Goal: Complete application form

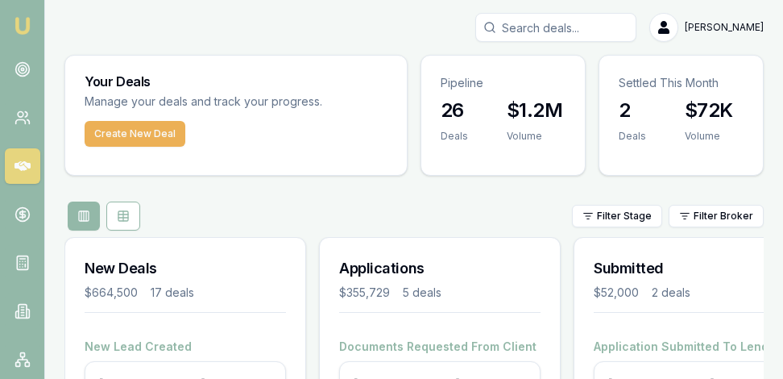
click at [305, 31] on div "[PERSON_NAME]" at bounding box center [414, 27] width 700 height 29
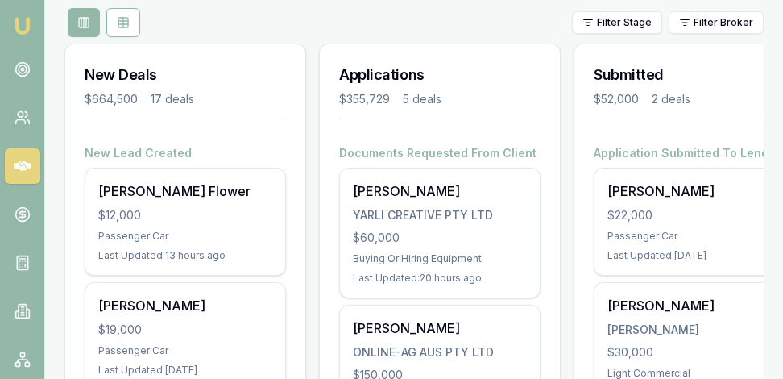
scroll to position [188, 0]
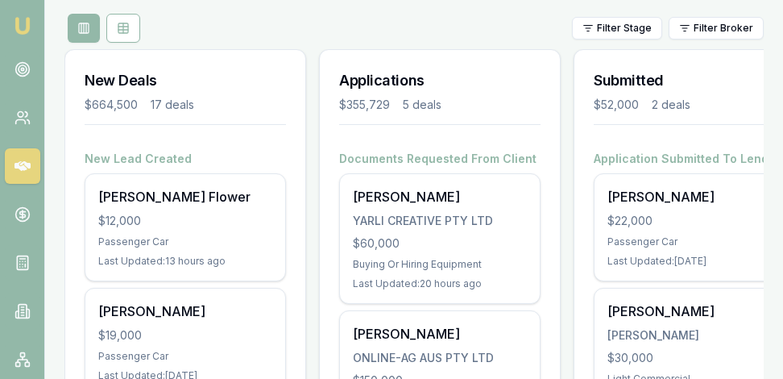
click at [227, 38] on div "Filter Stage Filter Broker" at bounding box center [414, 28] width 700 height 29
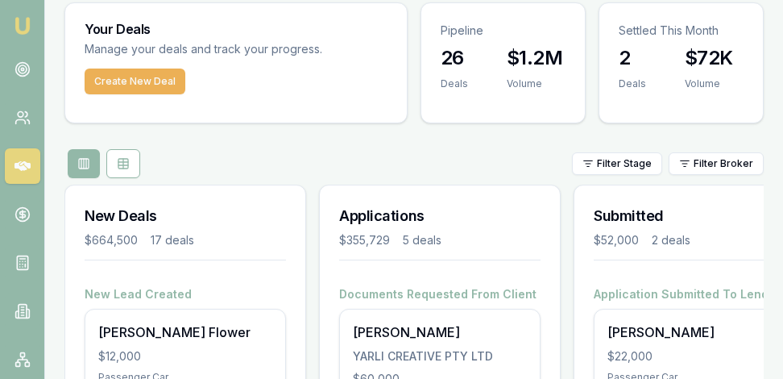
scroll to position [48, 0]
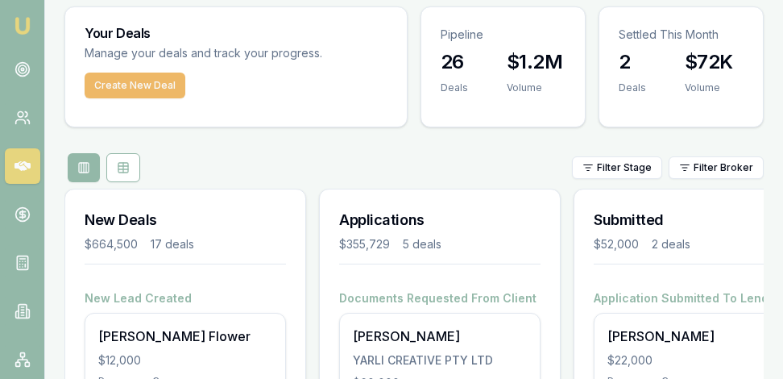
click at [137, 77] on button "Create New Deal" at bounding box center [135, 86] width 101 height 26
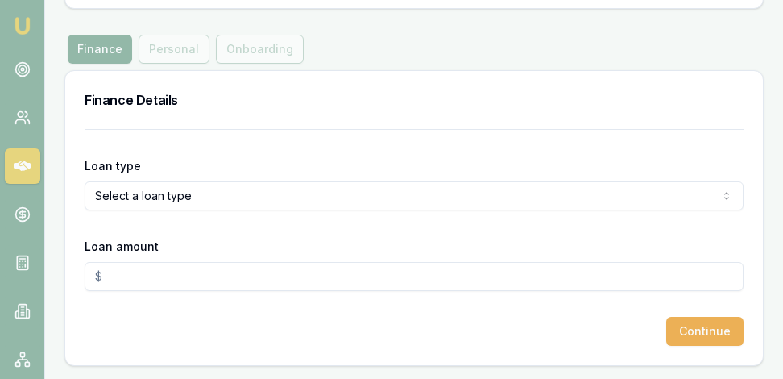
scroll to position [157, 0]
click at [286, 197] on html "Emu Broker Deals New Deal Rachael Connors Toggle Menu Create a new Deal Create …" at bounding box center [391, 32] width 783 height 379
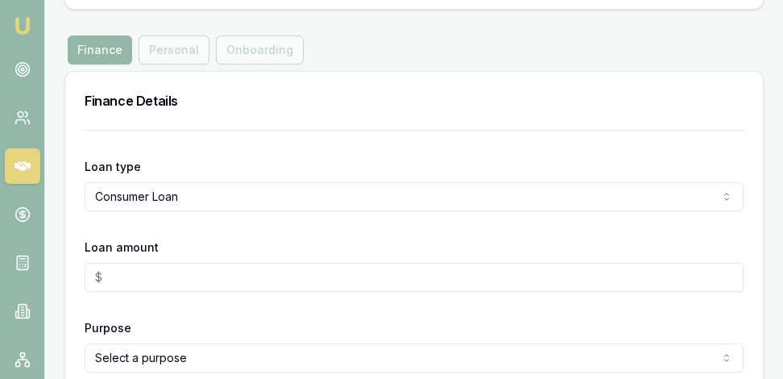
click at [135, 281] on input "Loan amount" at bounding box center [414, 277] width 659 height 29
type input "$35,000.00"
click at [197, 314] on form "Loan type Consumer Loan Consumer Loan Consumer Asset Commercial Loan Commercial…" at bounding box center [414, 278] width 659 height 297
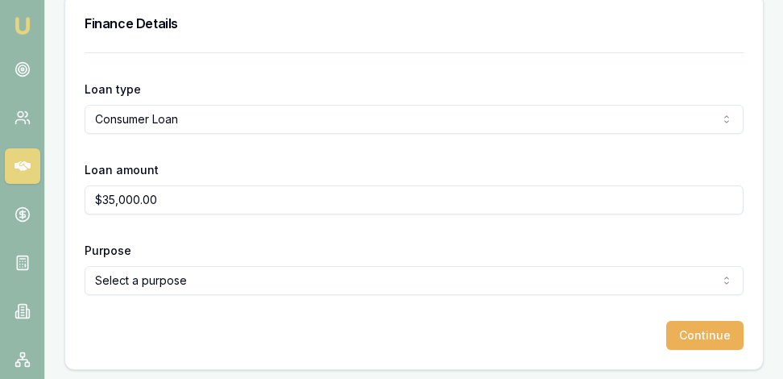
scroll to position [235, 0]
click at [704, 333] on button "Continue" at bounding box center [705, 334] width 77 height 29
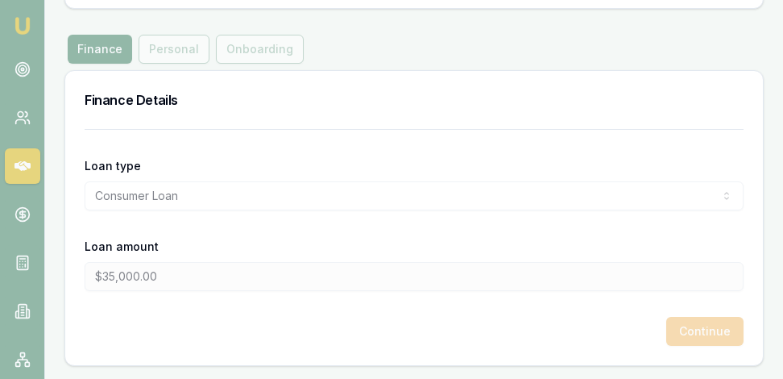
scroll to position [0, 0]
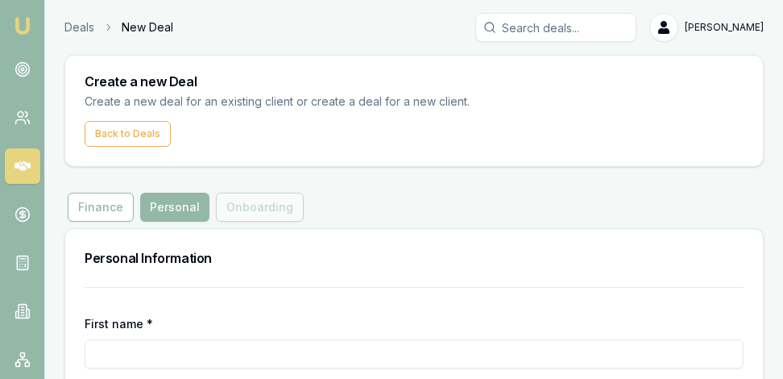
click at [470, 276] on div "Personal Information" at bounding box center [414, 258] width 698 height 58
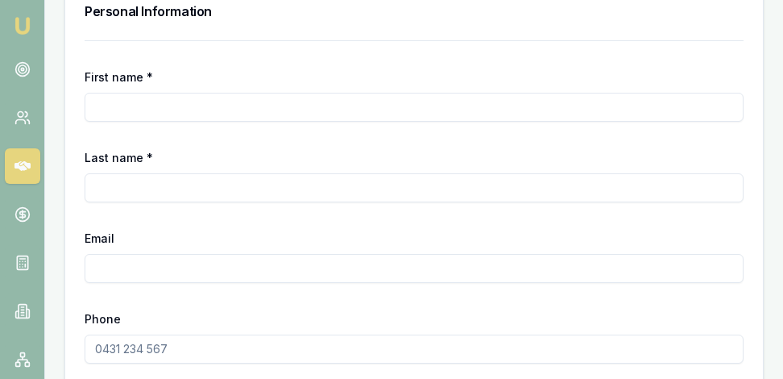
scroll to position [253, 0]
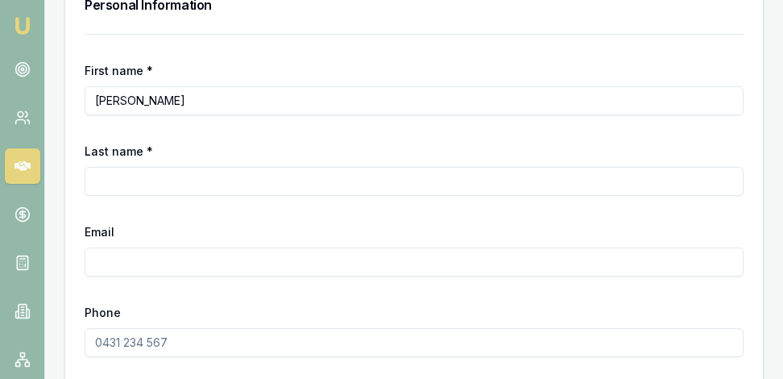
type input "[PERSON_NAME]"
click at [227, 49] on form "First name * Andrew Last name * Fogarty Email Phone Continue" at bounding box center [414, 223] width 659 height 378
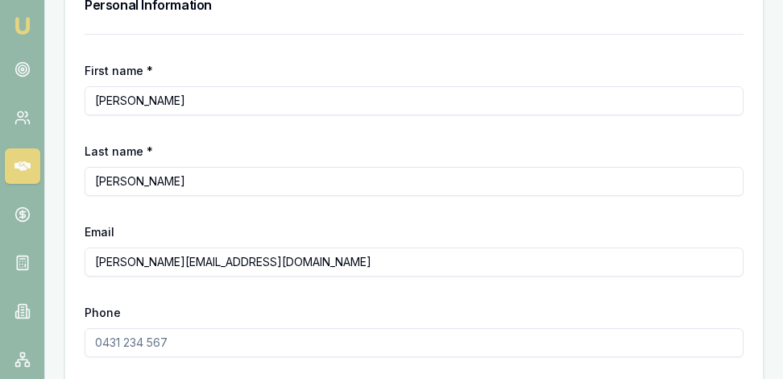
type input "andrew@yarlicreative.com.au"
click at [167, 297] on form "First name * Andrew Last name * Fogarty Email andrew@yarlicreative.com.au Phone…" at bounding box center [414, 223] width 659 height 378
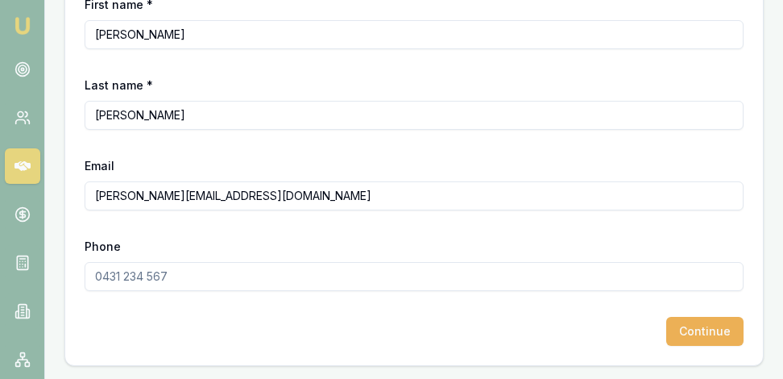
scroll to position [318, 0]
type input "0488 069 607"
click at [714, 337] on button "Continue" at bounding box center [705, 332] width 77 height 29
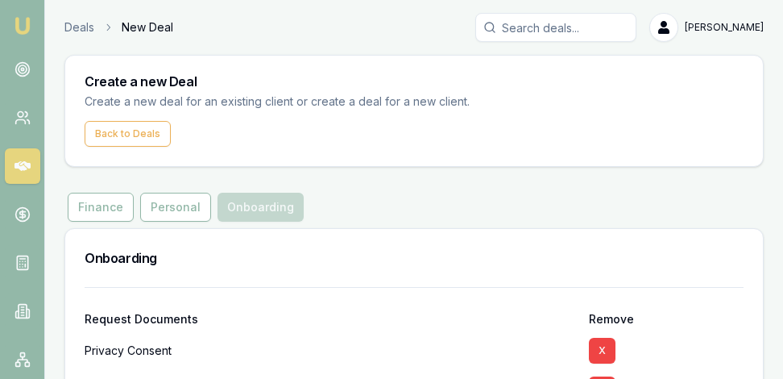
click at [609, 238] on div "Onboarding" at bounding box center [414, 258] width 698 height 58
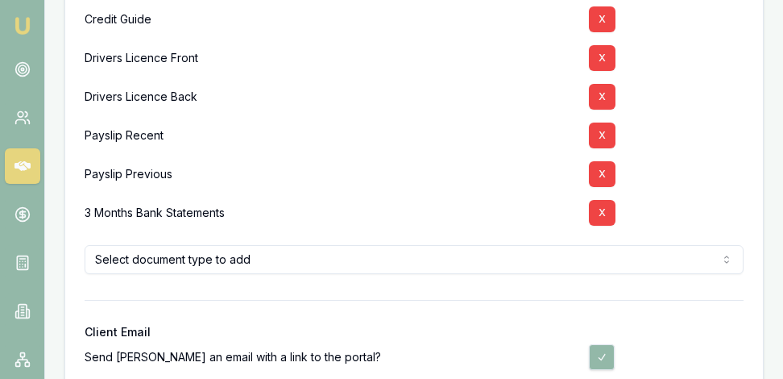
scroll to position [371, 0]
click at [601, 213] on button "X" at bounding box center [602, 212] width 27 height 26
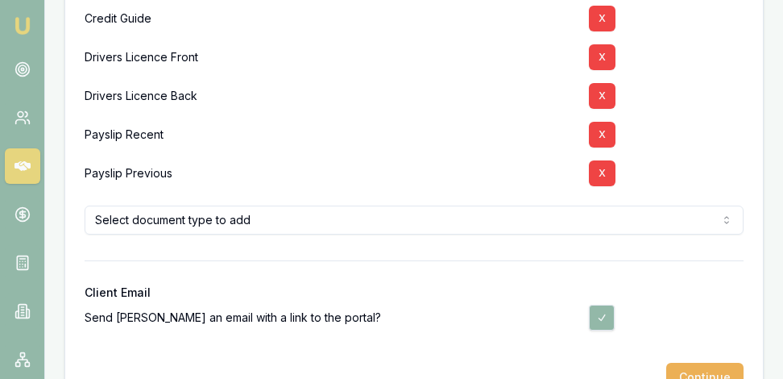
click at [470, 285] on div at bounding box center [414, 274] width 659 height 26
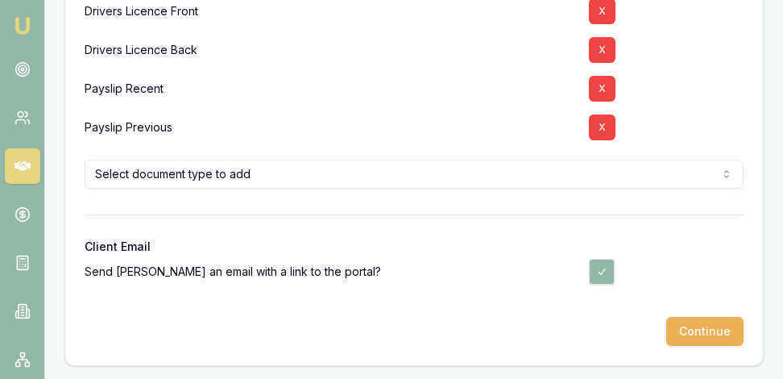
scroll to position [416, 0]
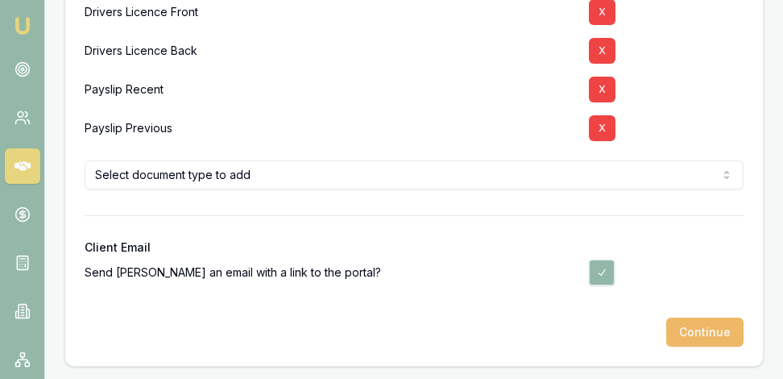
click at [716, 330] on button "Continue" at bounding box center [705, 332] width 77 height 29
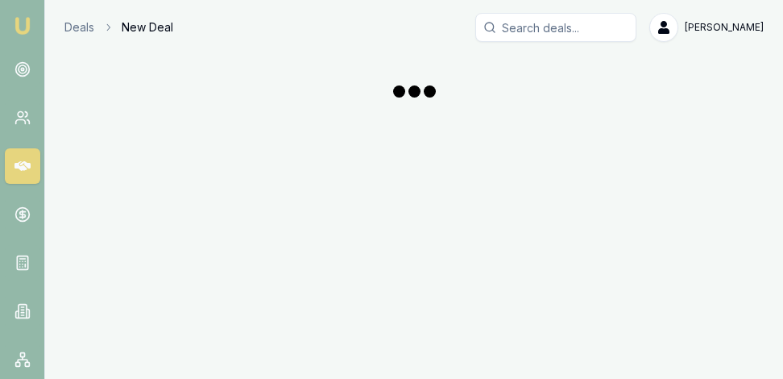
click at [25, 30] on img at bounding box center [22, 25] width 19 height 19
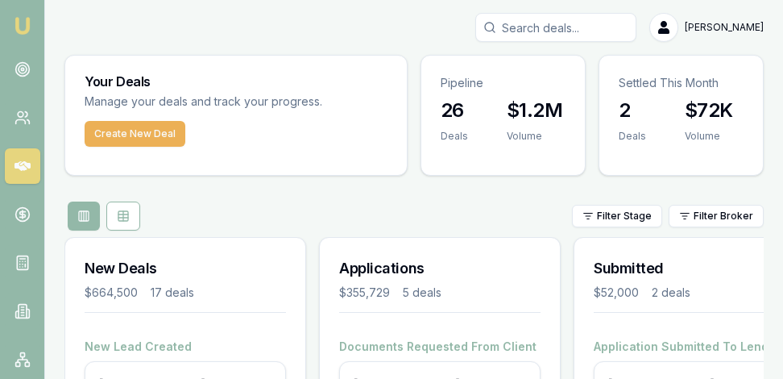
click at [23, 22] on img at bounding box center [22, 25] width 19 height 19
click at [709, 30] on html "Emu Broker Rachael Connors Toggle Menu Your Deals Manage your deals and track y…" at bounding box center [391, 189] width 783 height 379
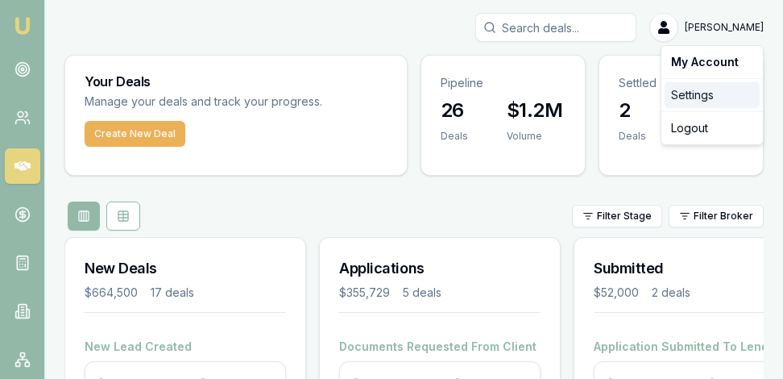
click at [709, 94] on div "Settings" at bounding box center [712, 95] width 95 height 26
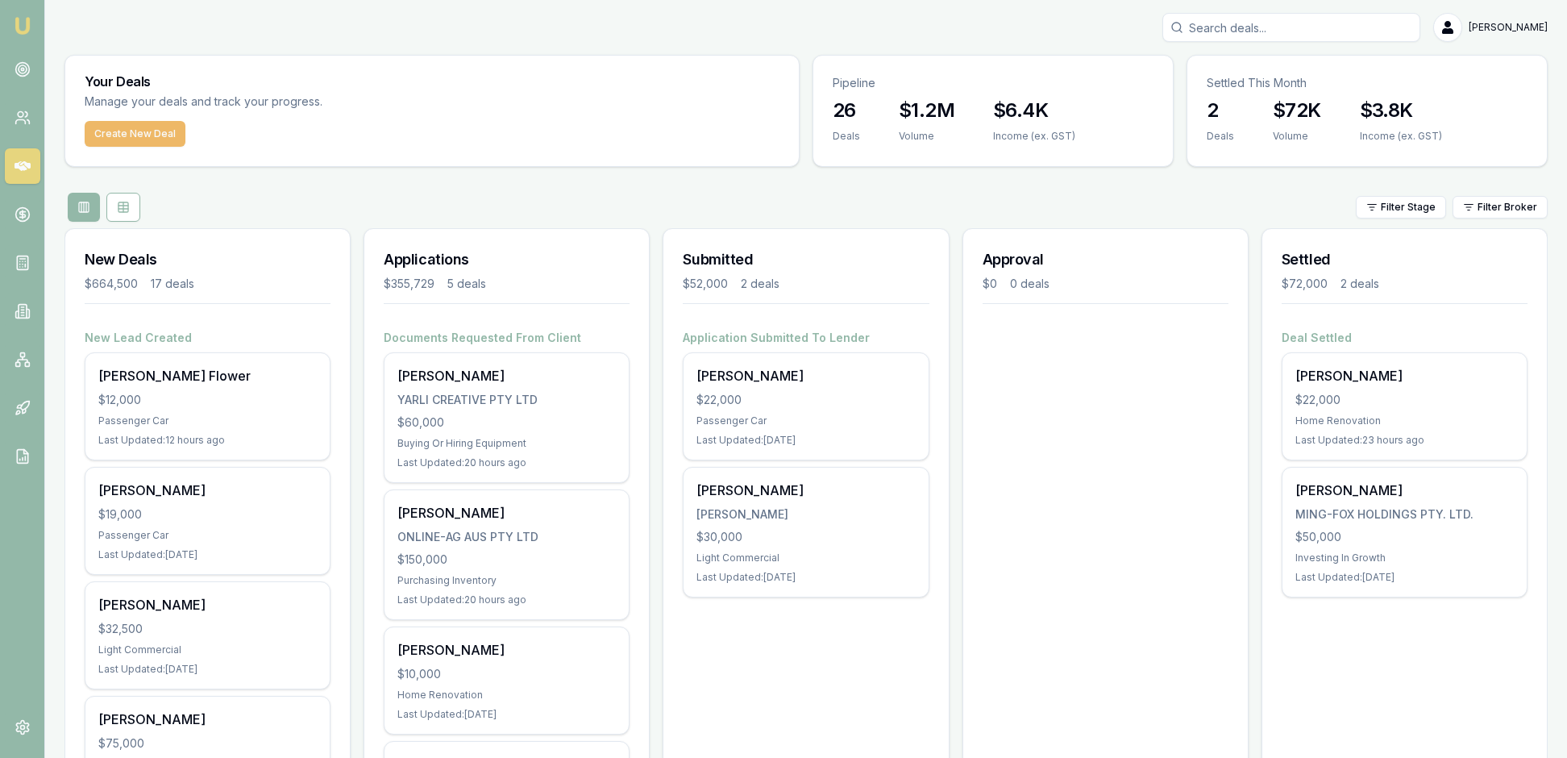
click at [155, 147] on button "Create New Deal" at bounding box center [135, 134] width 101 height 26
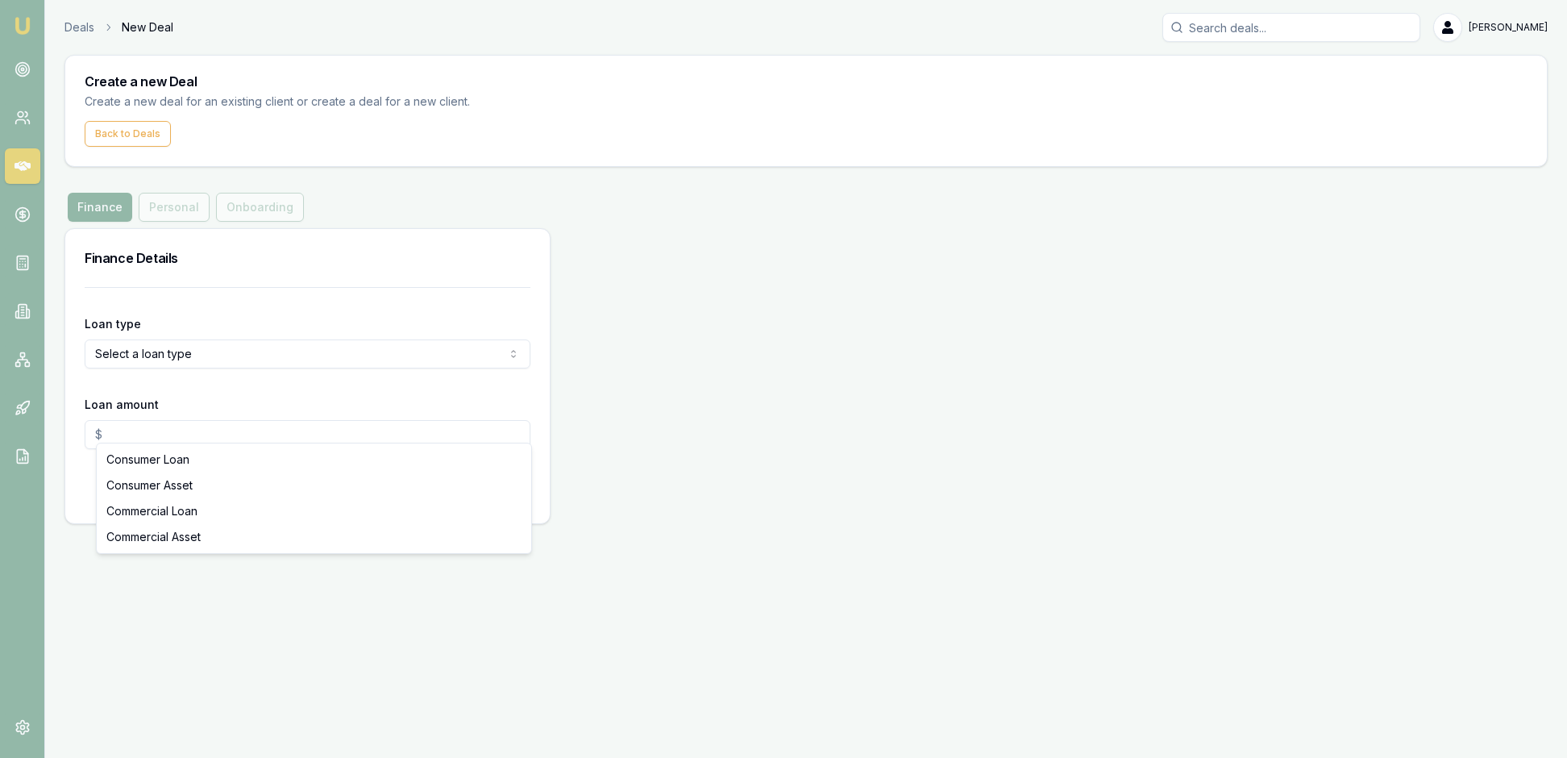
click at [505, 426] on html "Emu Broker Deals New Deal Rachael Connors Toggle Menu Create a new Deal Create …" at bounding box center [783, 379] width 1567 height 758
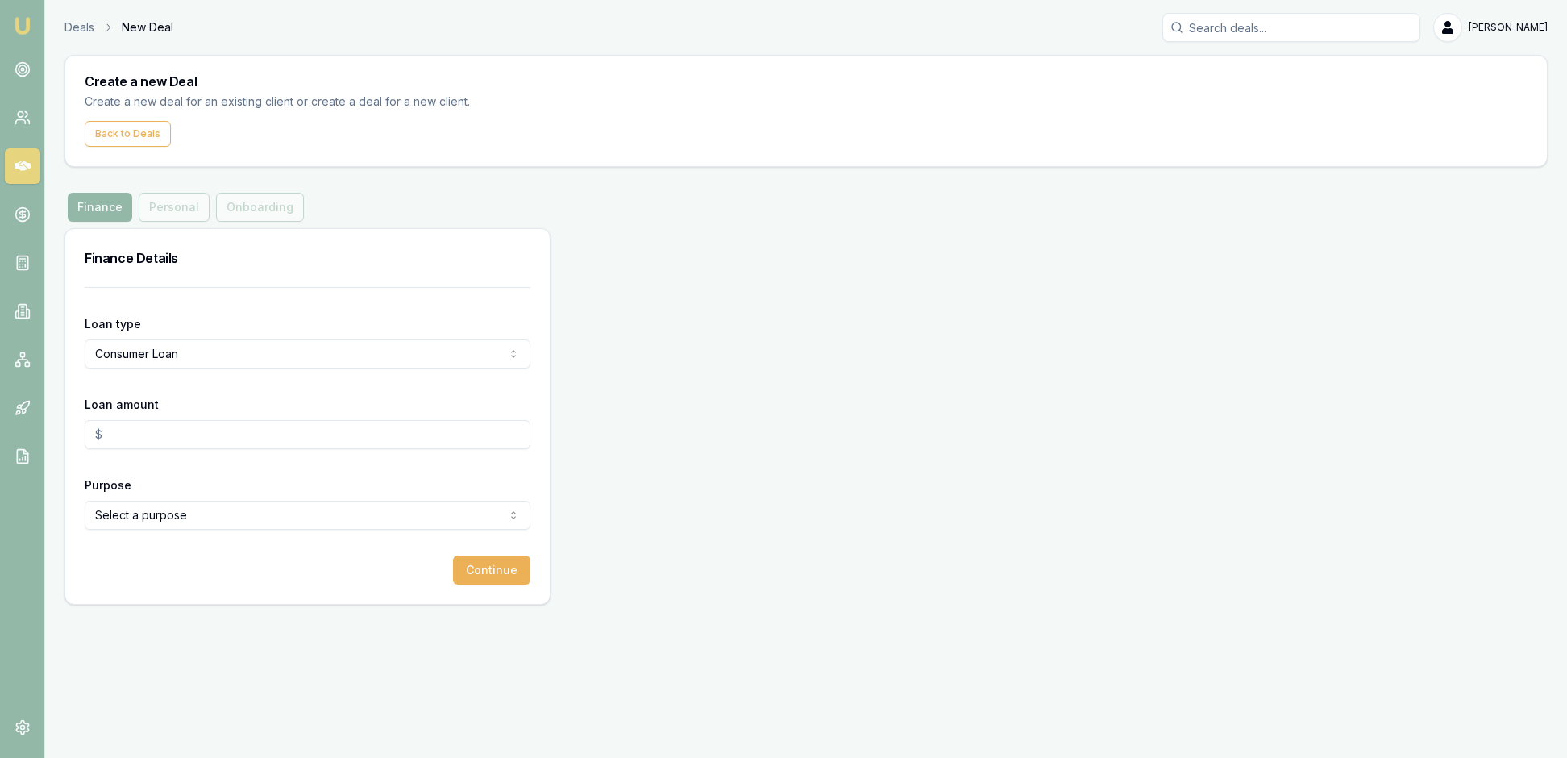
click at [195, 449] on input "Loan amount" at bounding box center [308, 434] width 446 height 29
type input "$35,000.00"
click at [509, 601] on html "Emu Broker Deals New Deal Rachael Connors Toggle Menu Create a new Deal Create …" at bounding box center [783, 379] width 1567 height 758
click at [469, 584] on button "Continue" at bounding box center [491, 569] width 77 height 29
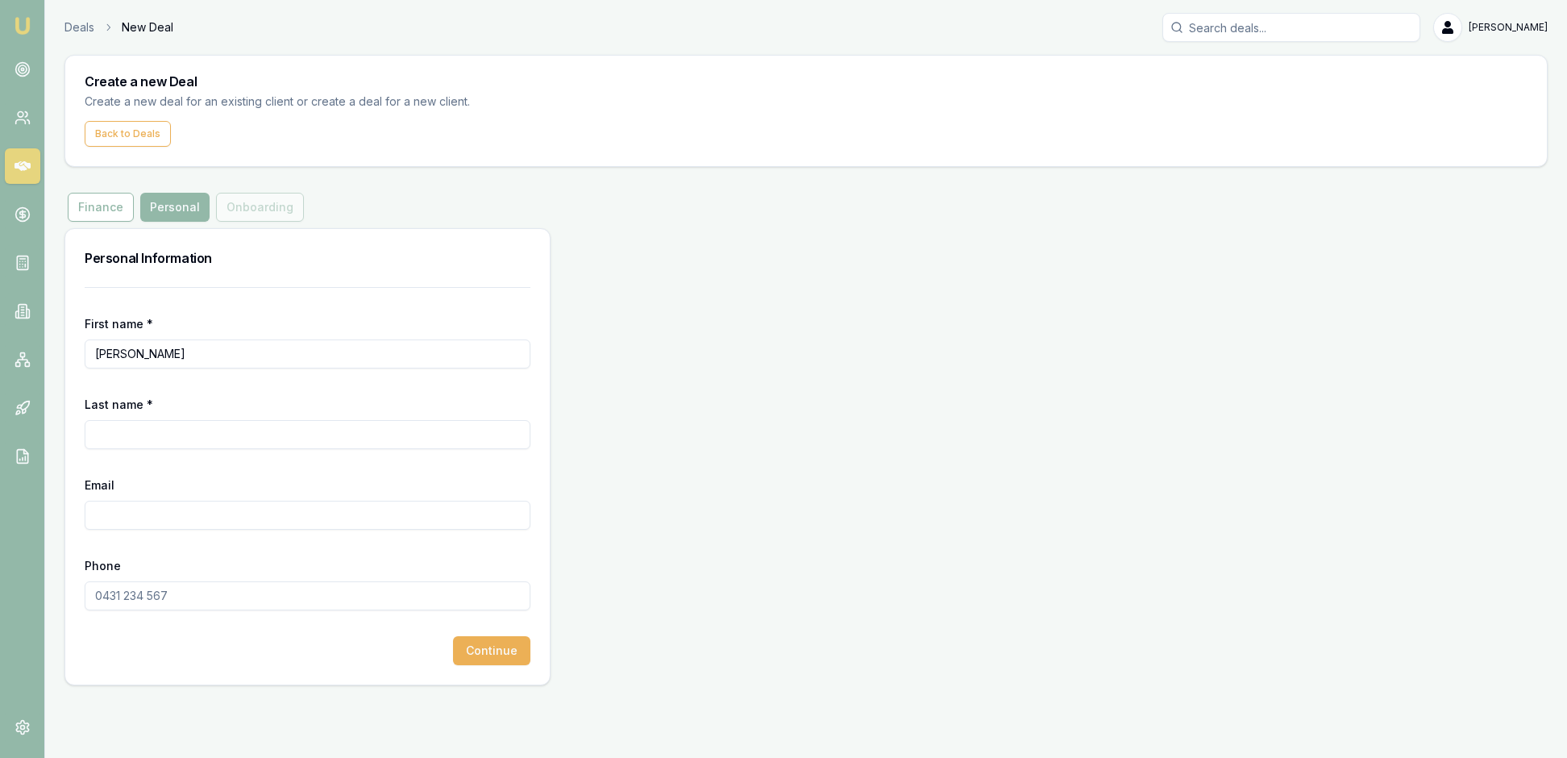
type input "[PERSON_NAME]"
click at [451, 287] on div "Personal Information" at bounding box center [307, 258] width 484 height 58
type input "[PERSON_NAME]"
type input "andrew@yarlicreative.com.au"
type input "0488 069 607"
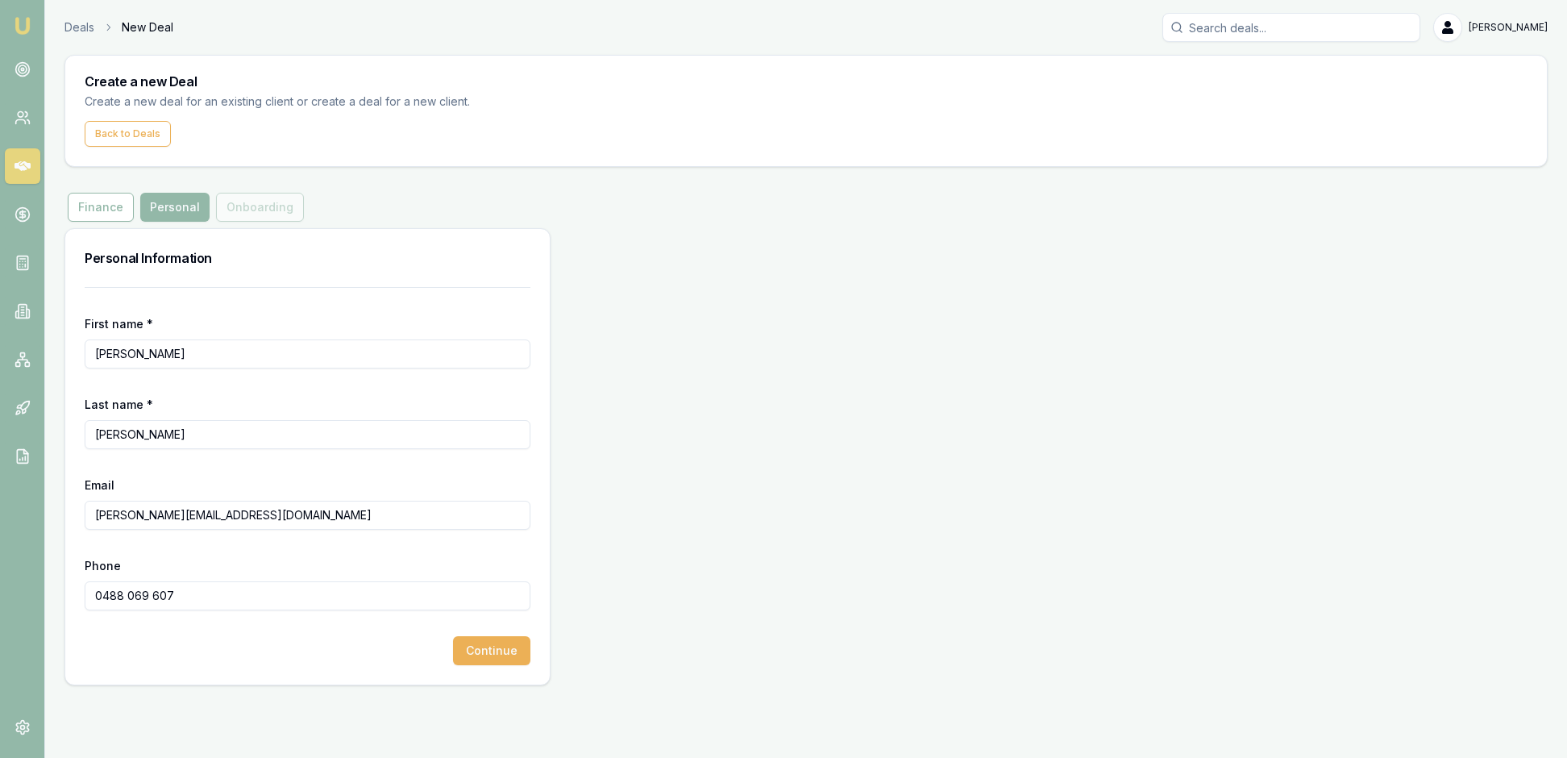
click at [616, 622] on div "Personal Information First name * Andrew Last name * Fogarty Email andrew@yarli…" at bounding box center [805, 456] width 1483 height 457
click at [493, 665] on button "Continue" at bounding box center [491, 650] width 77 height 29
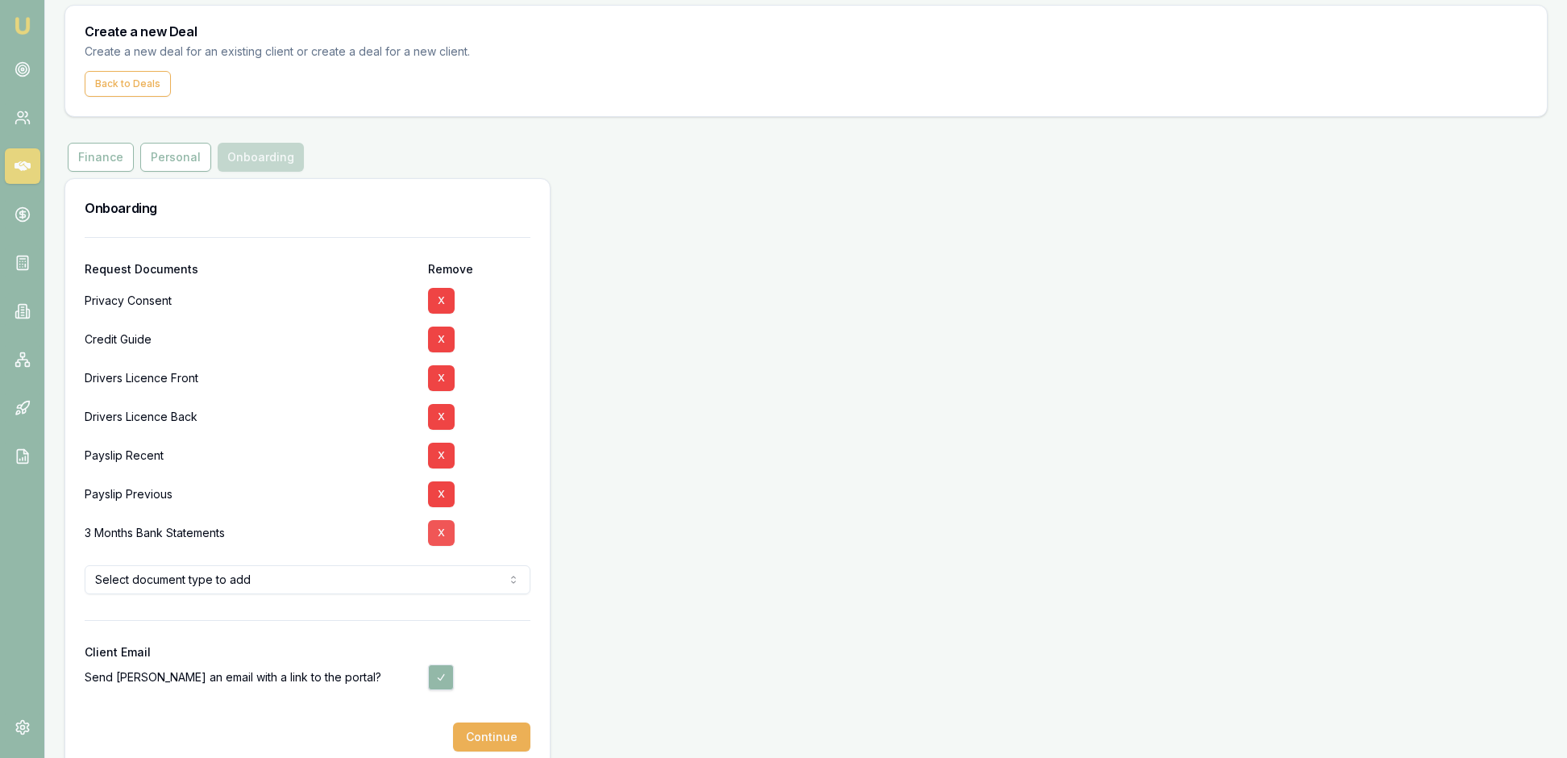
click at [450, 546] on button "X" at bounding box center [441, 533] width 27 height 26
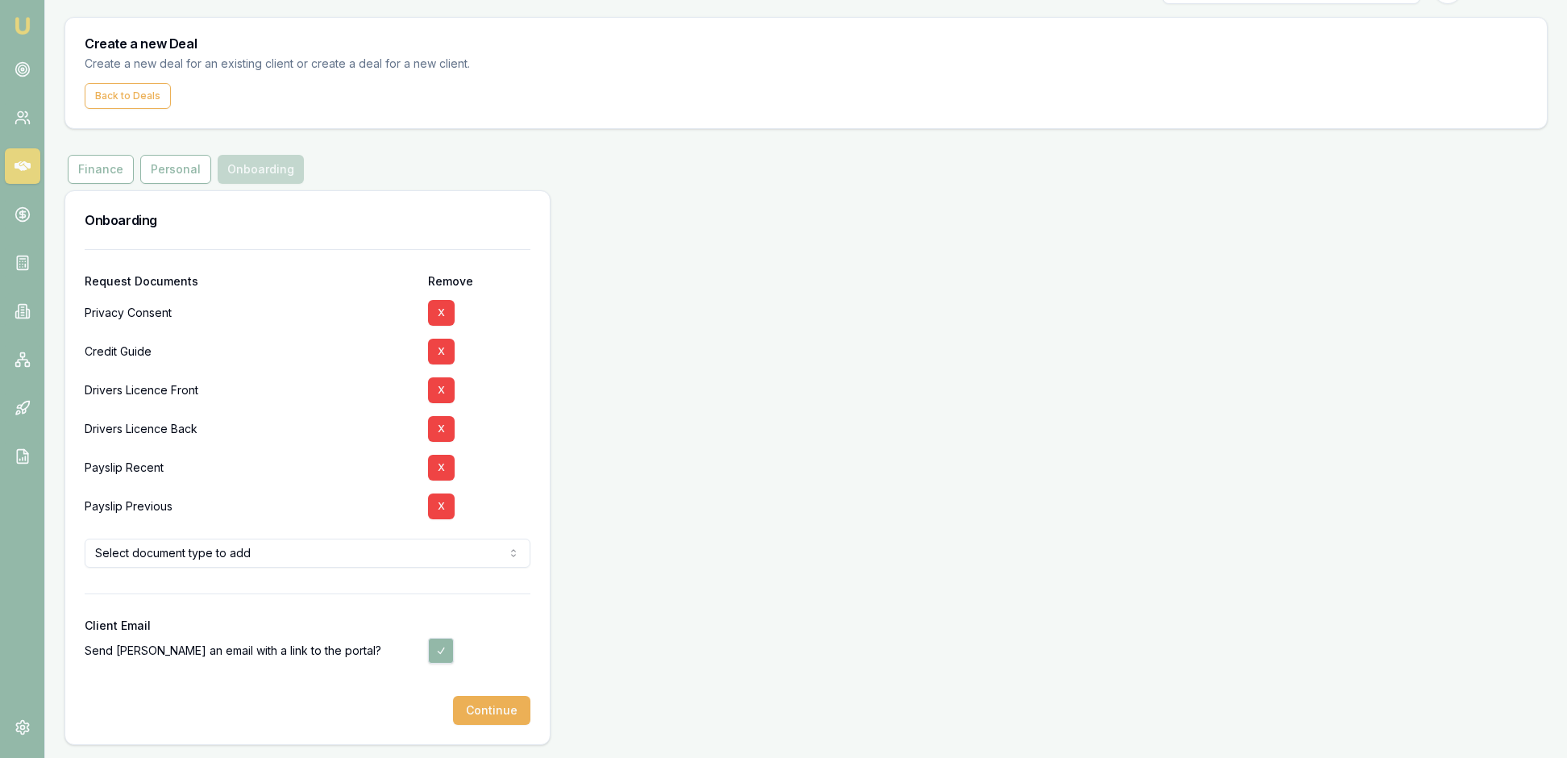
click at [474, 620] on div at bounding box center [308, 607] width 446 height 26
click at [438, 524] on html "Emu Broker Deals New Deal Rachael Connors Toggle Menu Create a new Deal Create …" at bounding box center [783, 341] width 1567 height 758
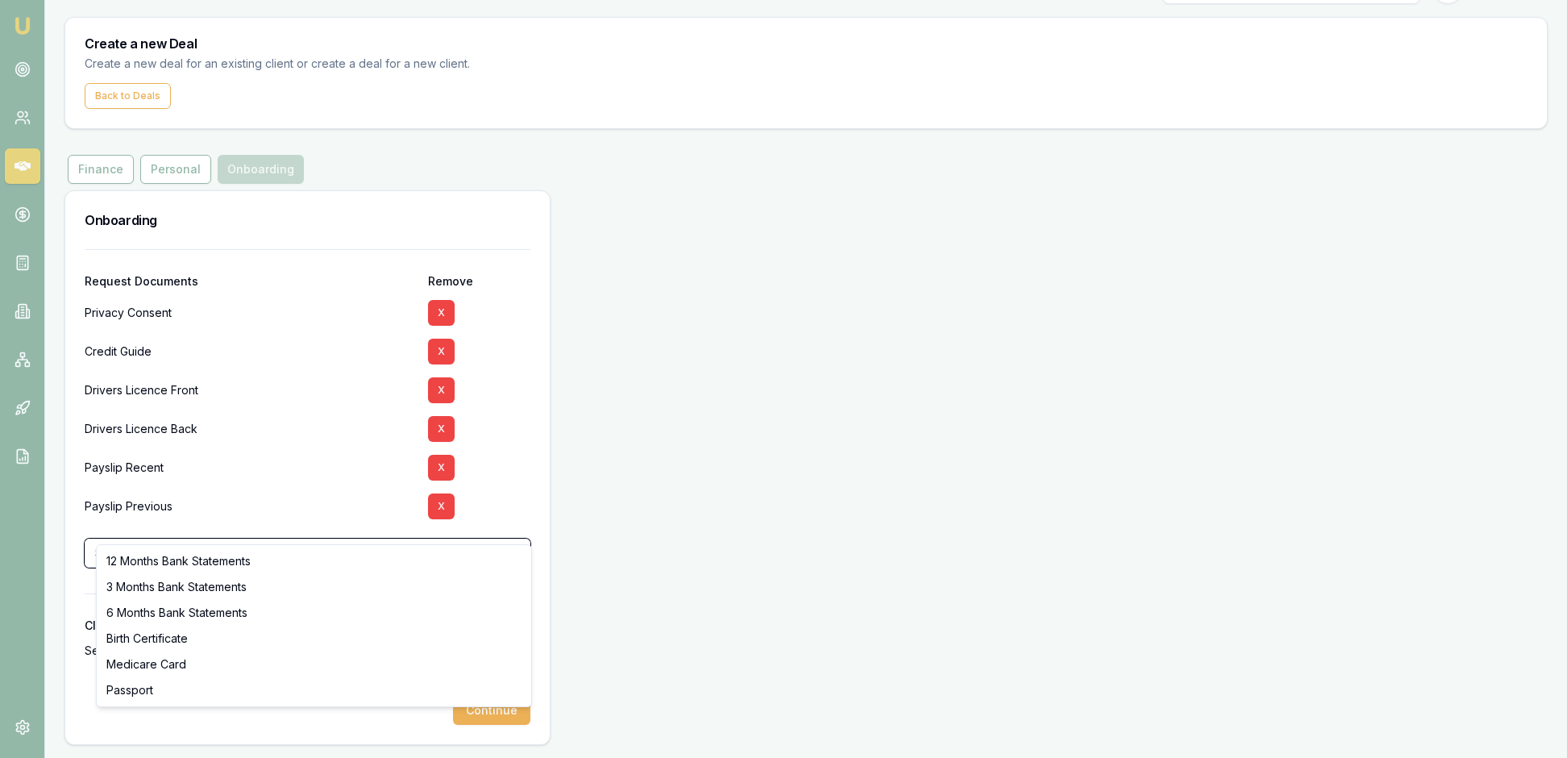
click at [505, 459] on html "Emu Broker Deals New Deal Rachael Connors Toggle Menu Create a new Deal Create …" at bounding box center [783, 341] width 1567 height 758
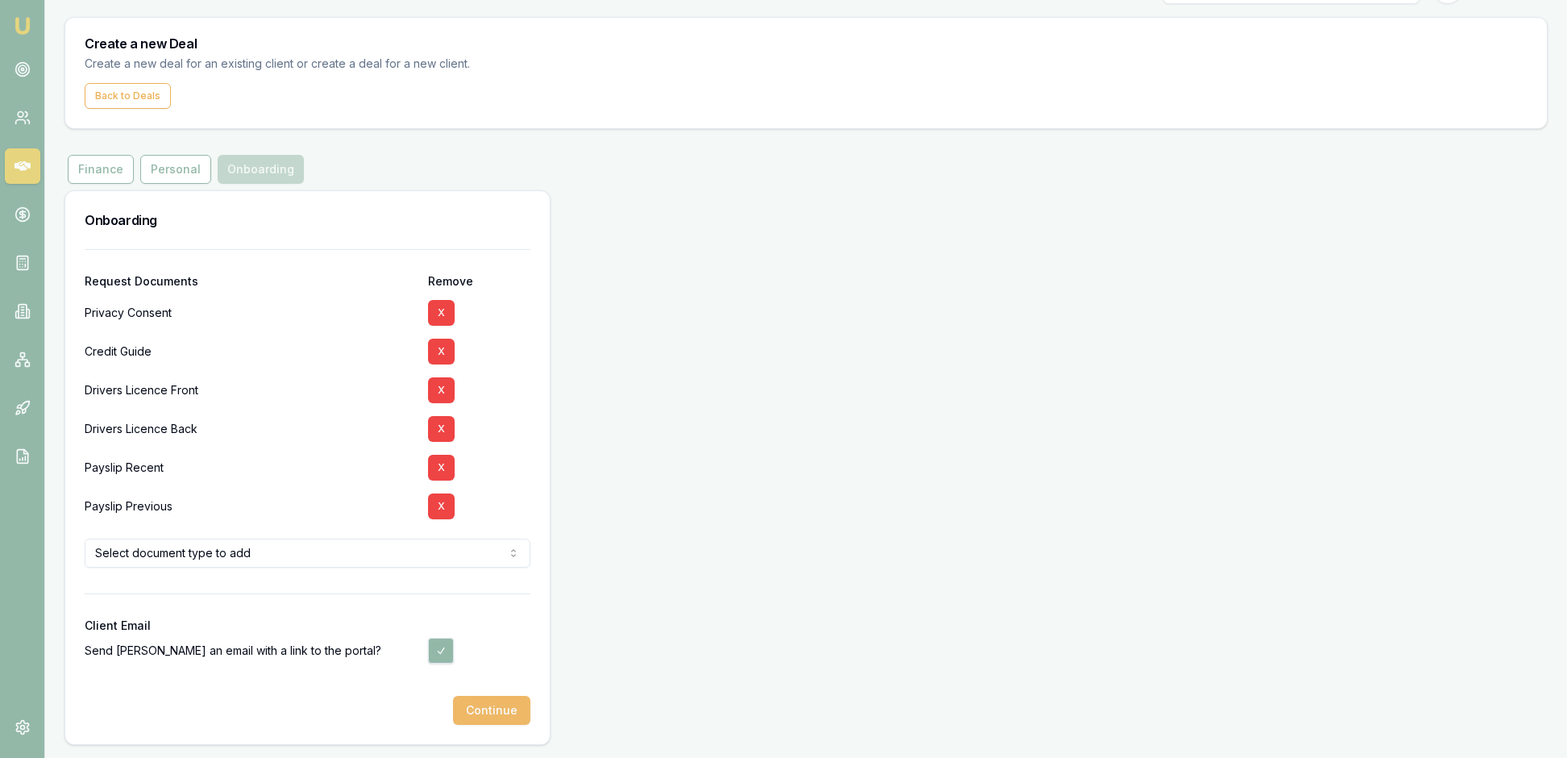
click at [482, 700] on button "Continue" at bounding box center [491, 710] width 77 height 29
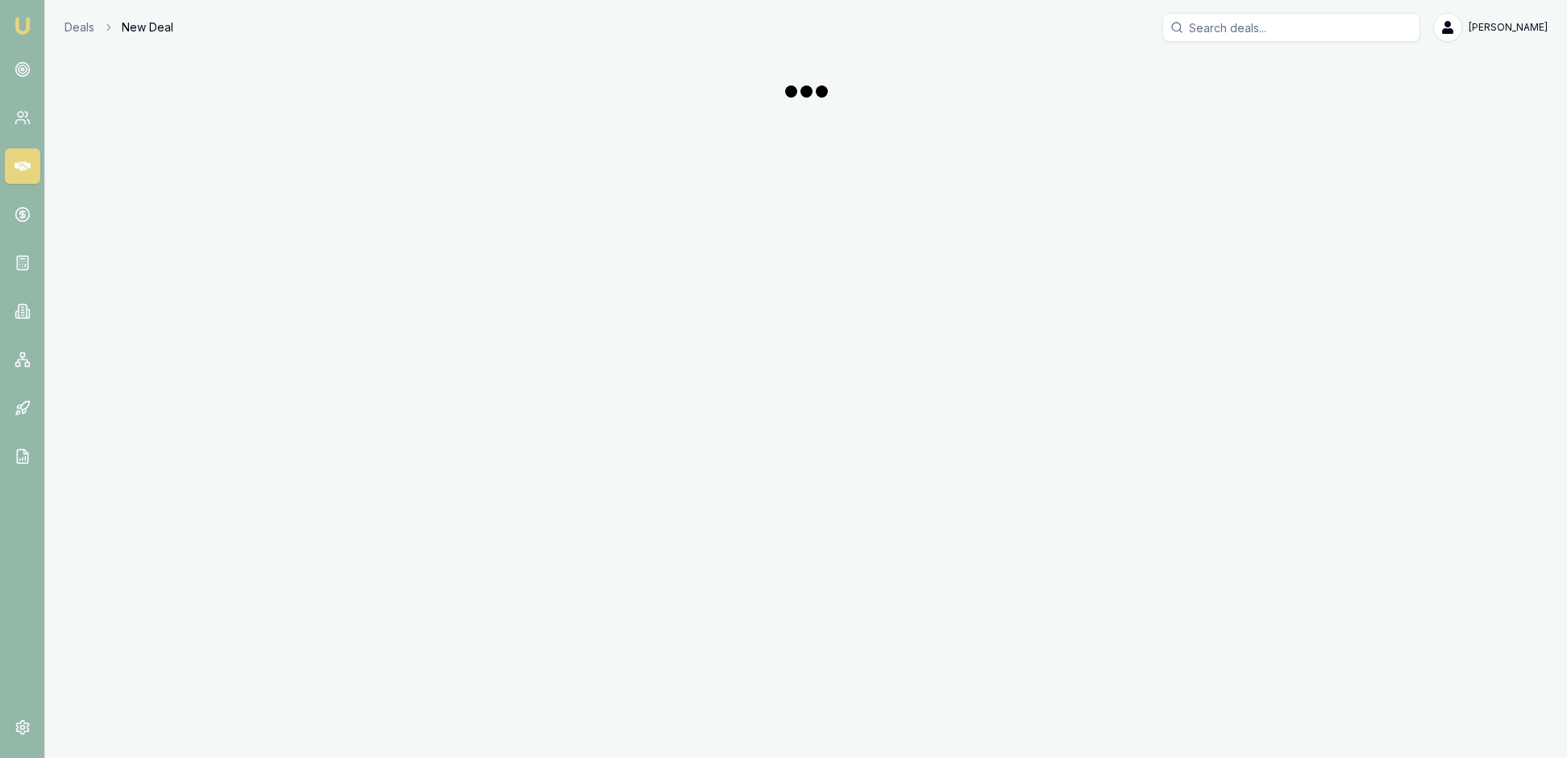
click at [993, 177] on div "Emu Broker Deals New Deal Rachael Connors Toggle Menu" at bounding box center [783, 379] width 1567 height 758
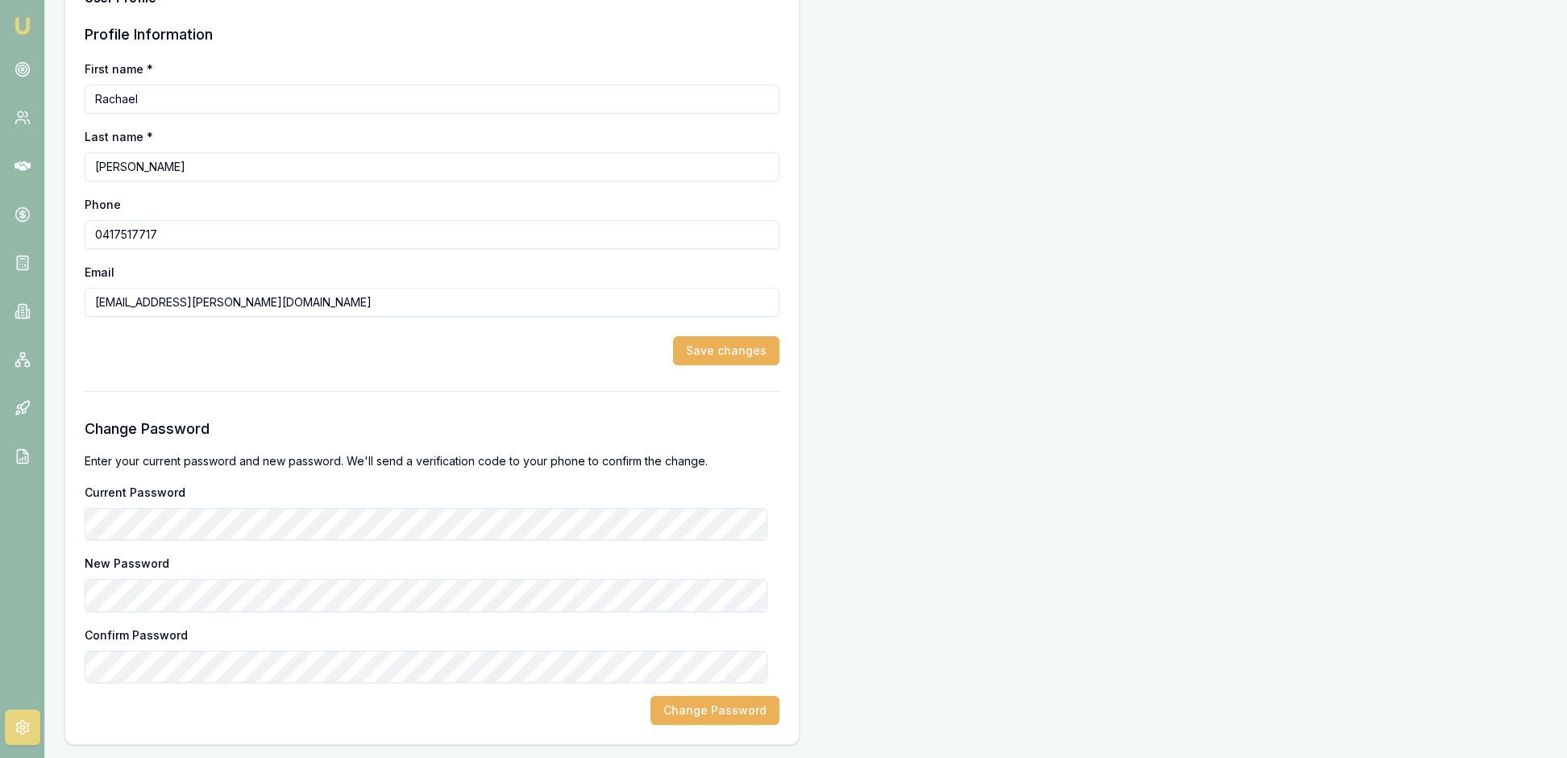
scroll to position [400, 0]
click at [687, 703] on button "Change Password" at bounding box center [714, 710] width 129 height 29
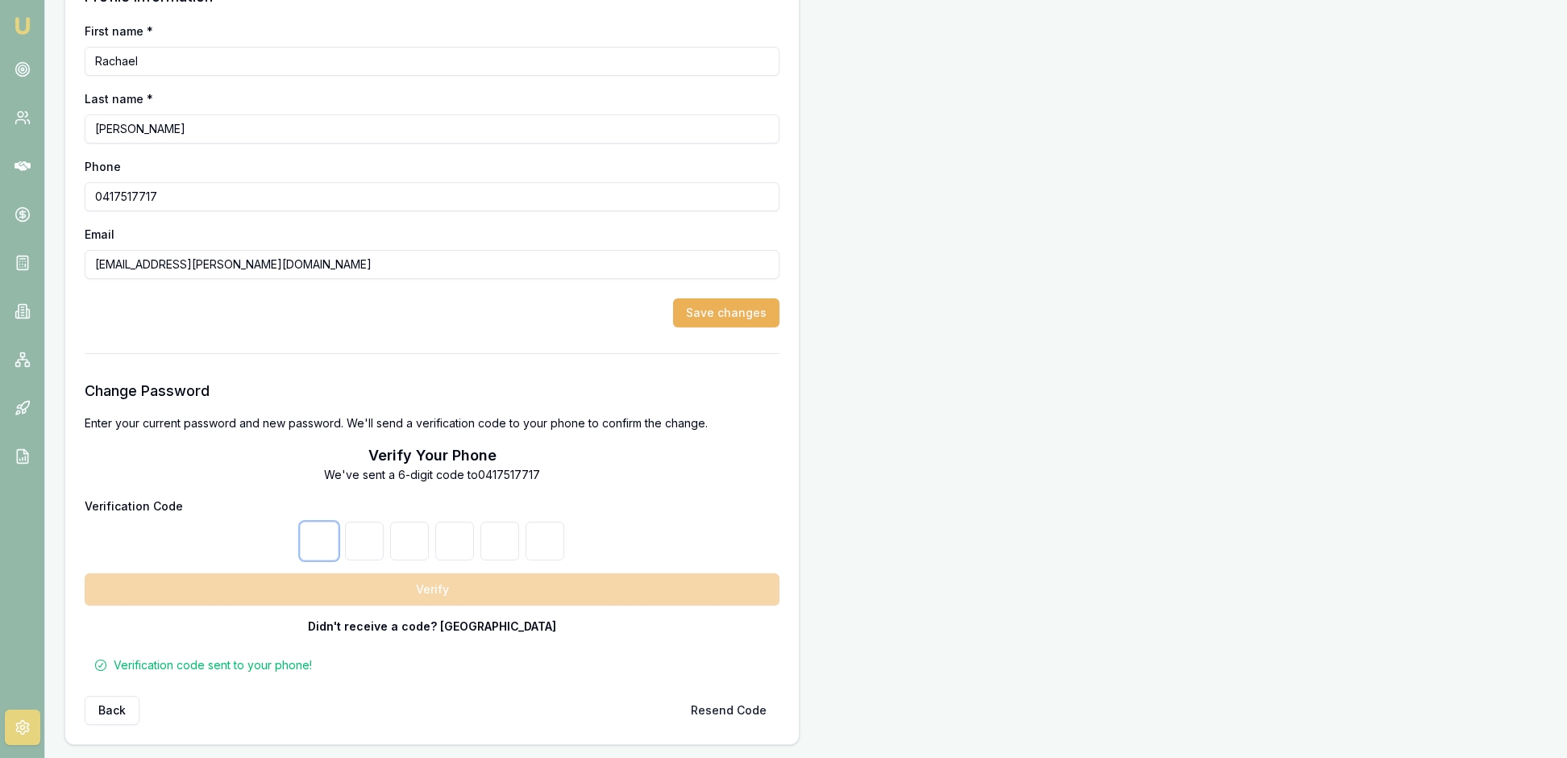
click at [310, 560] on input "number" at bounding box center [319, 541] width 39 height 39
type input "8"
type input "1"
type input "0"
type input "7"
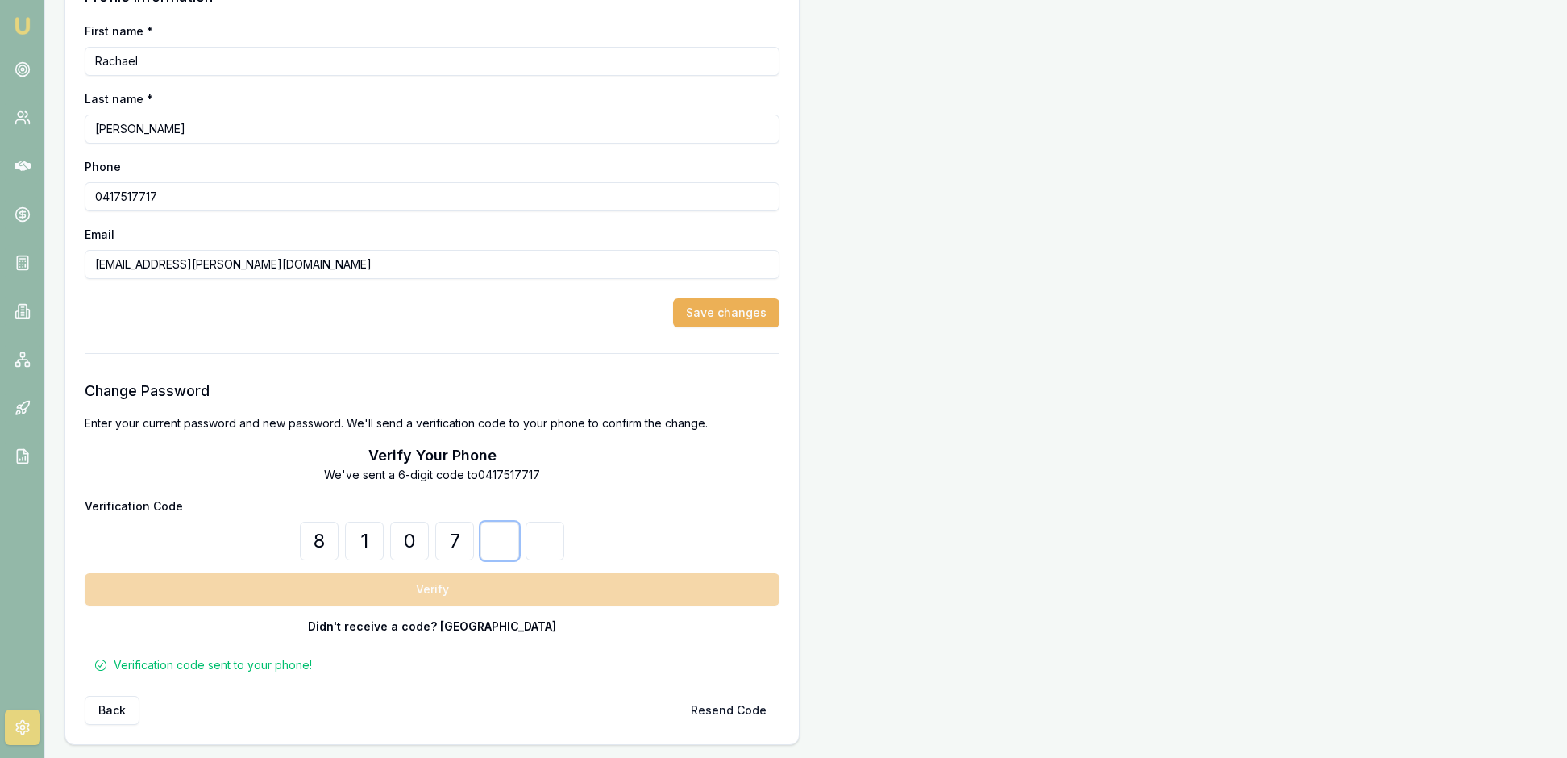
type input "3"
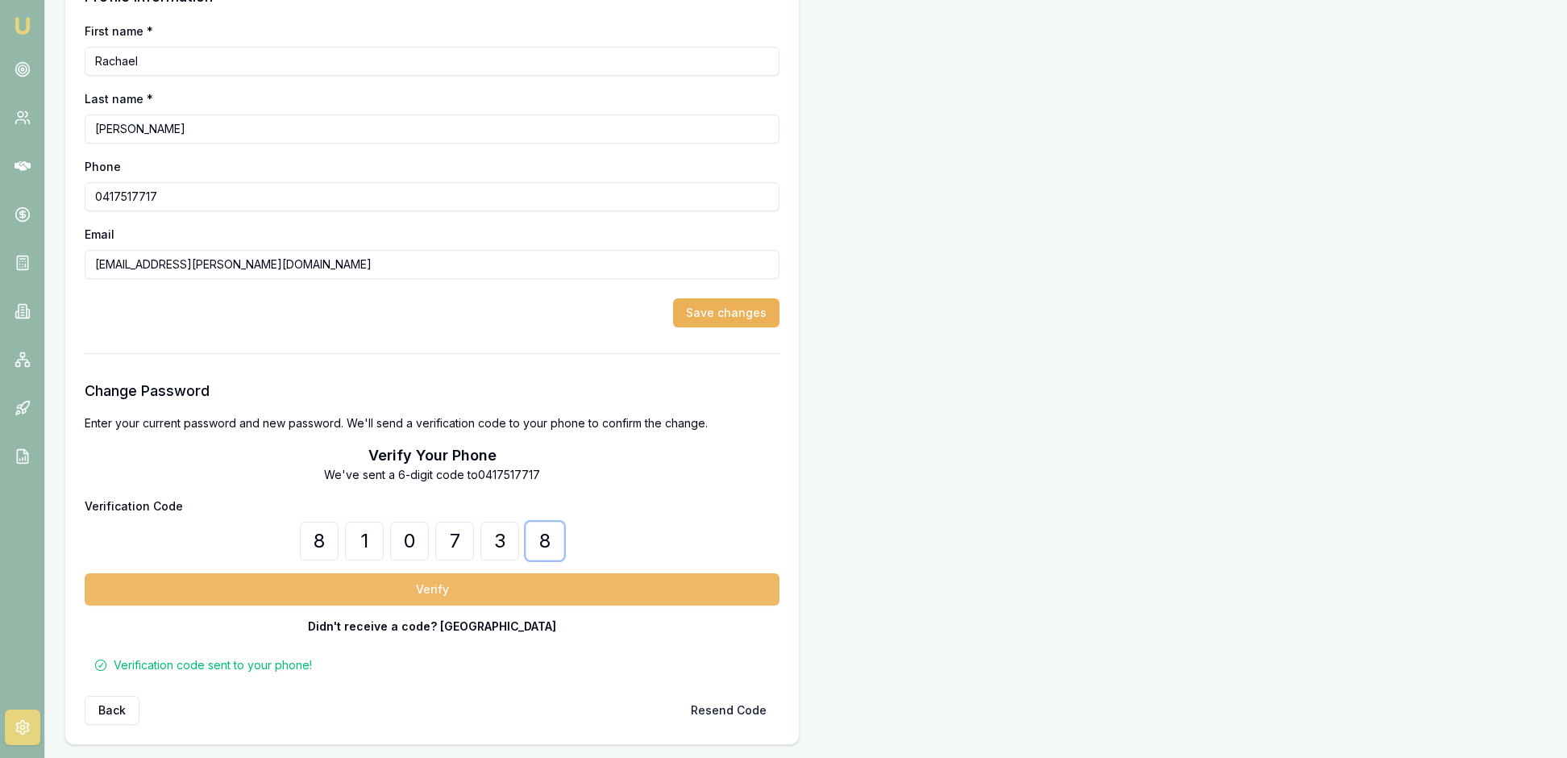
type input "8"
click at [426, 605] on button "Verify" at bounding box center [432, 589] width 695 height 32
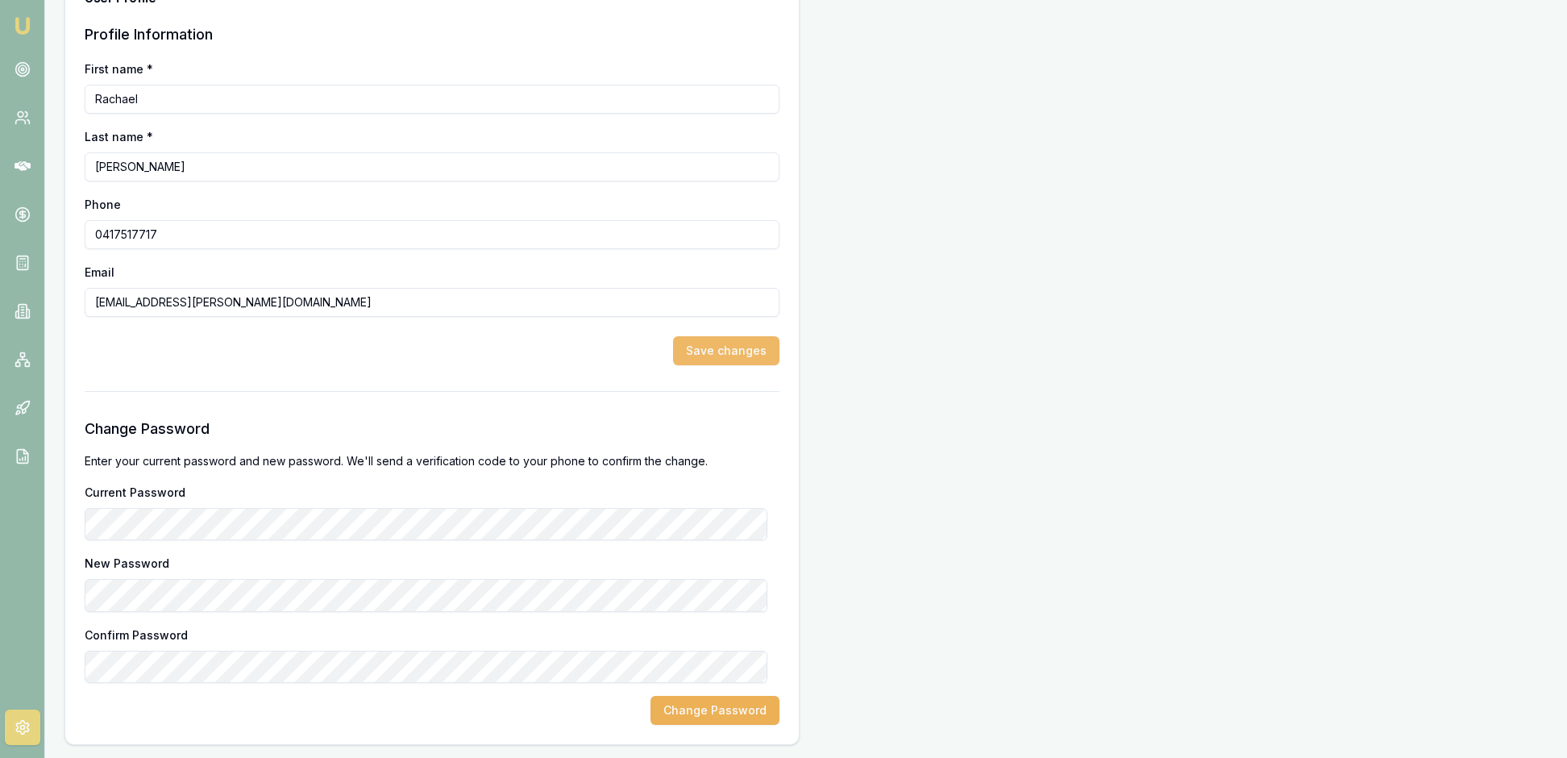
click at [721, 336] on button "Save changes" at bounding box center [726, 350] width 106 height 29
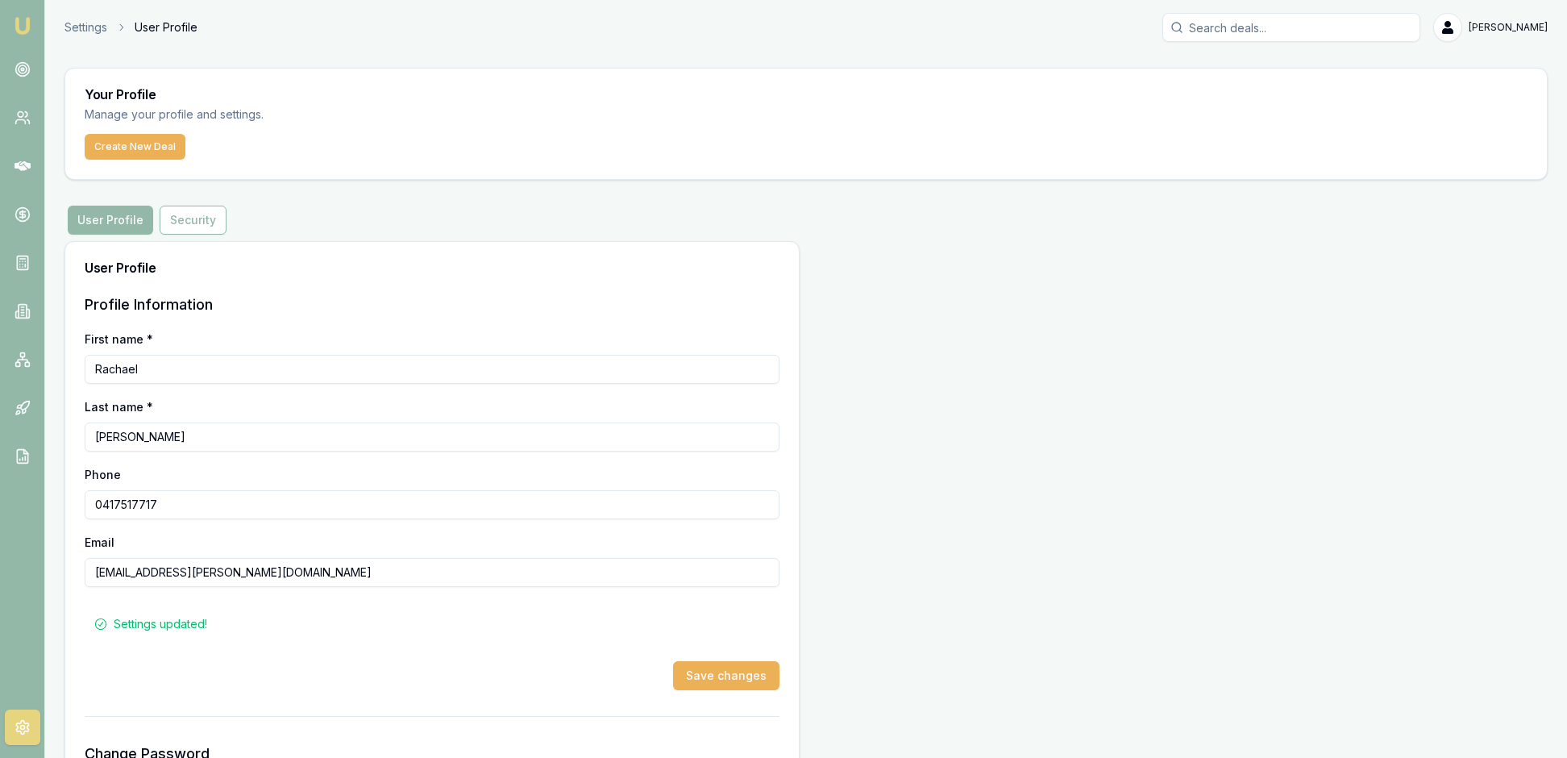
scroll to position [0, 0]
click at [27, 29] on img at bounding box center [22, 25] width 19 height 19
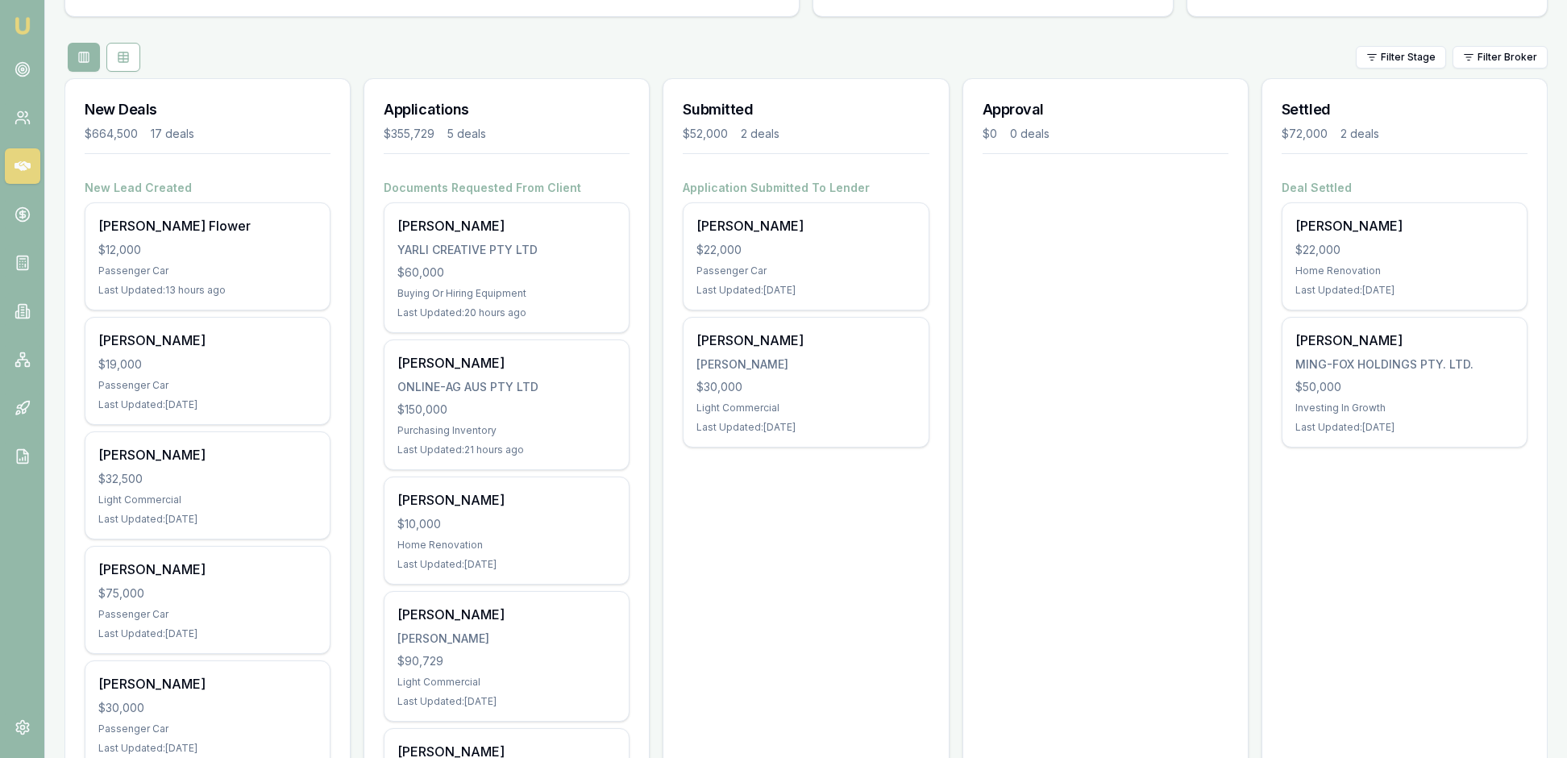
scroll to position [213, 0]
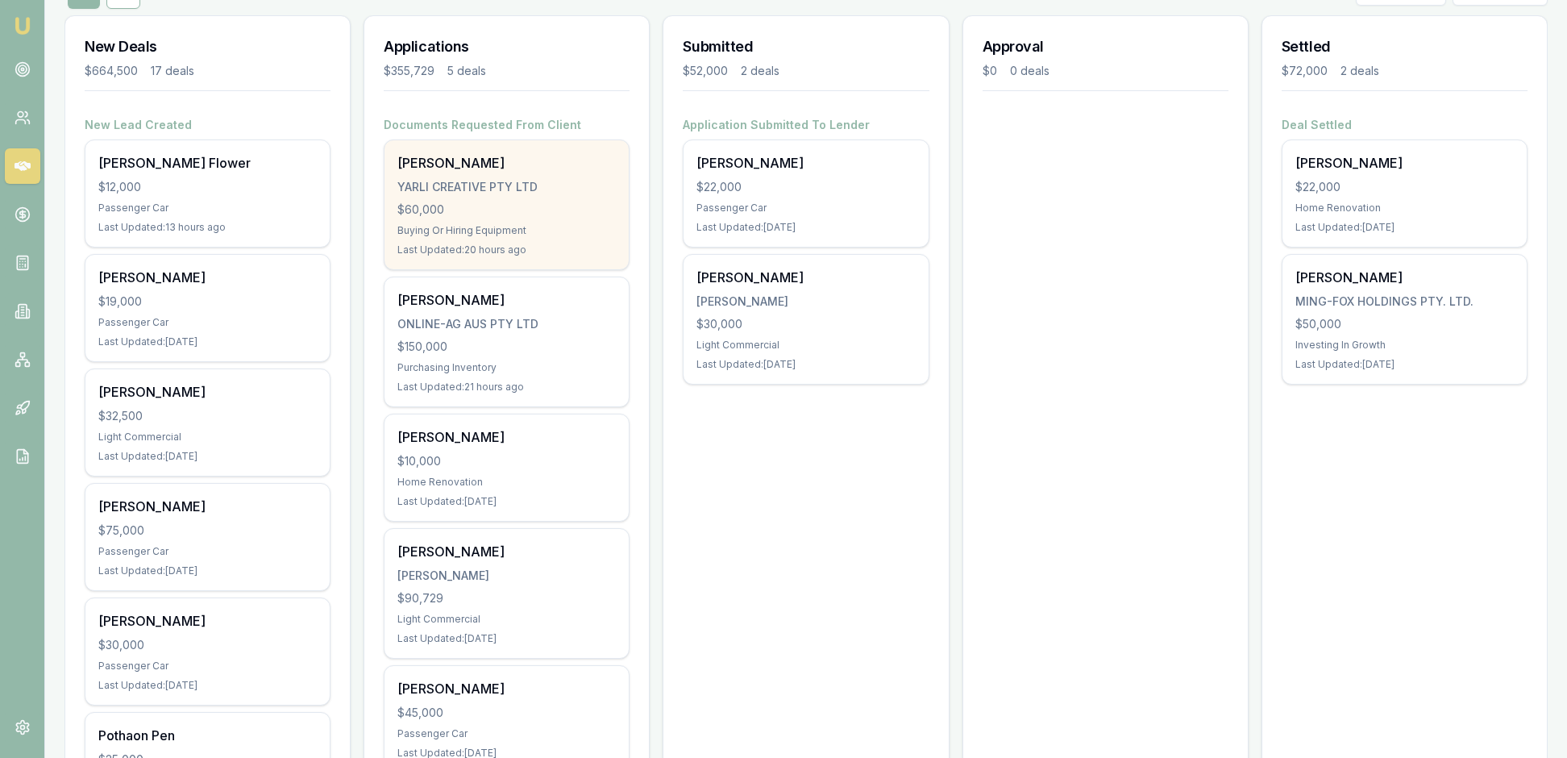
click at [522, 218] on div "$60,000" at bounding box center [506, 210] width 218 height 16
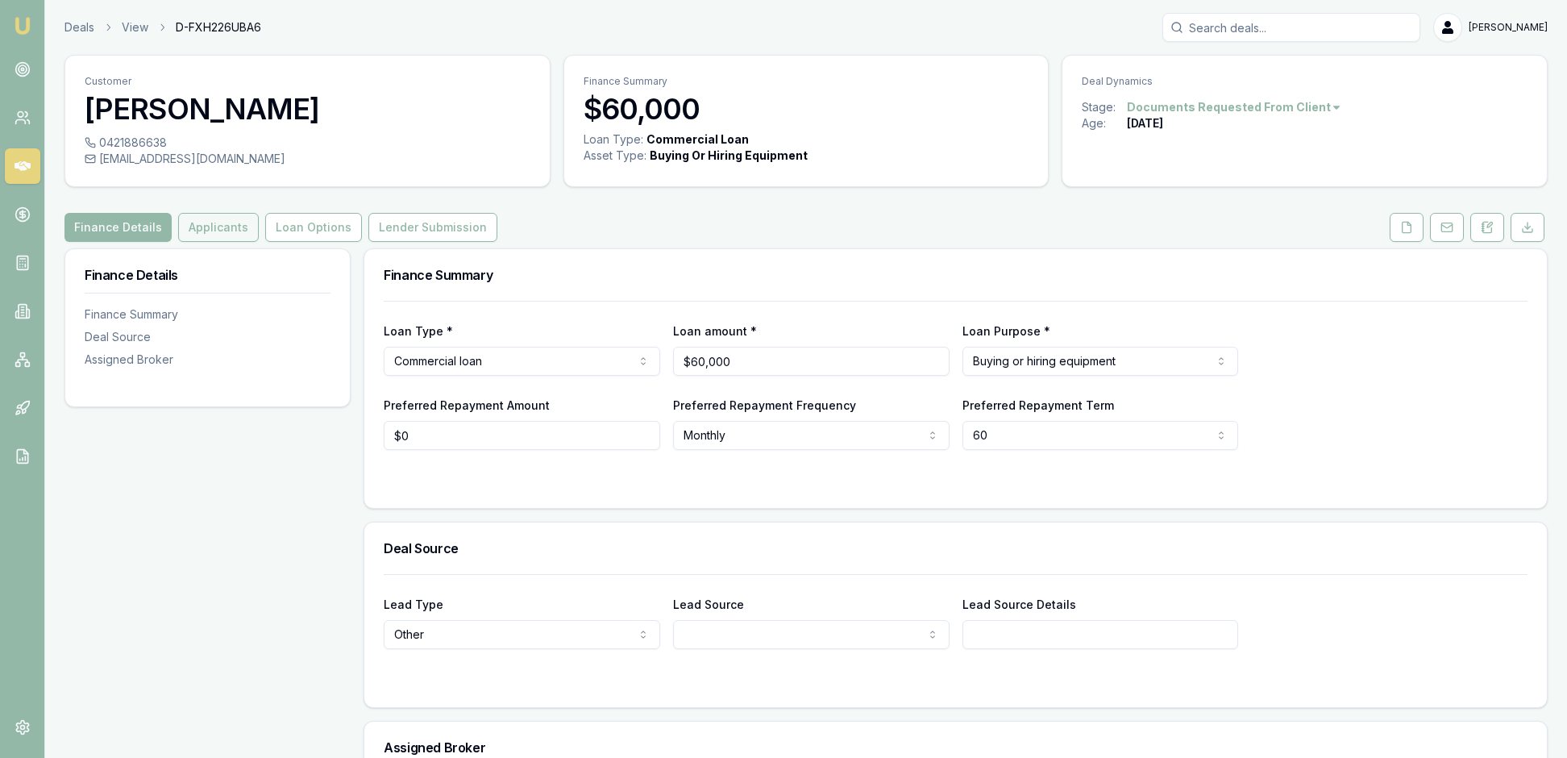
click at [256, 242] on button "Applicants" at bounding box center [218, 227] width 81 height 29
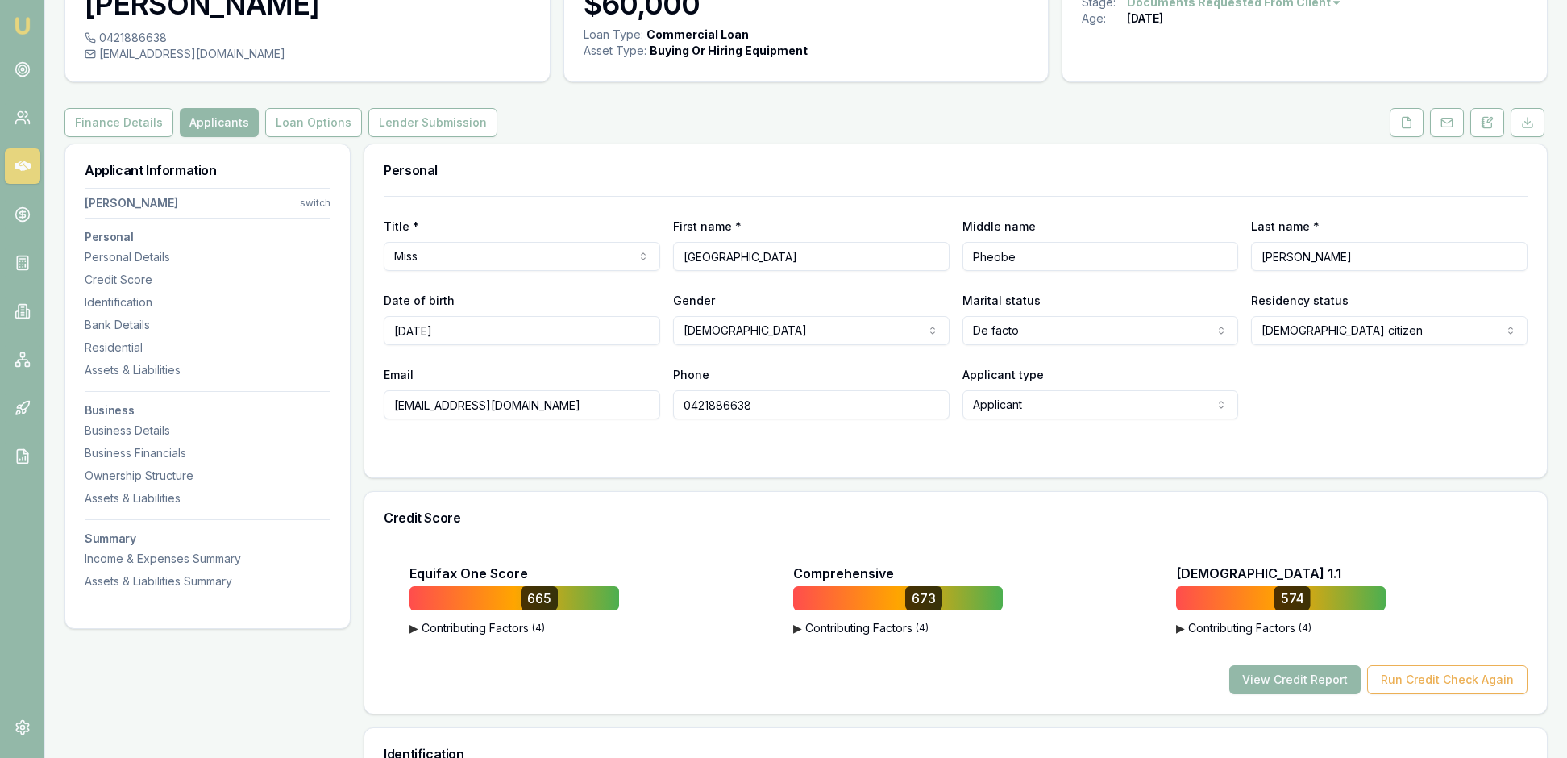
scroll to position [110, 0]
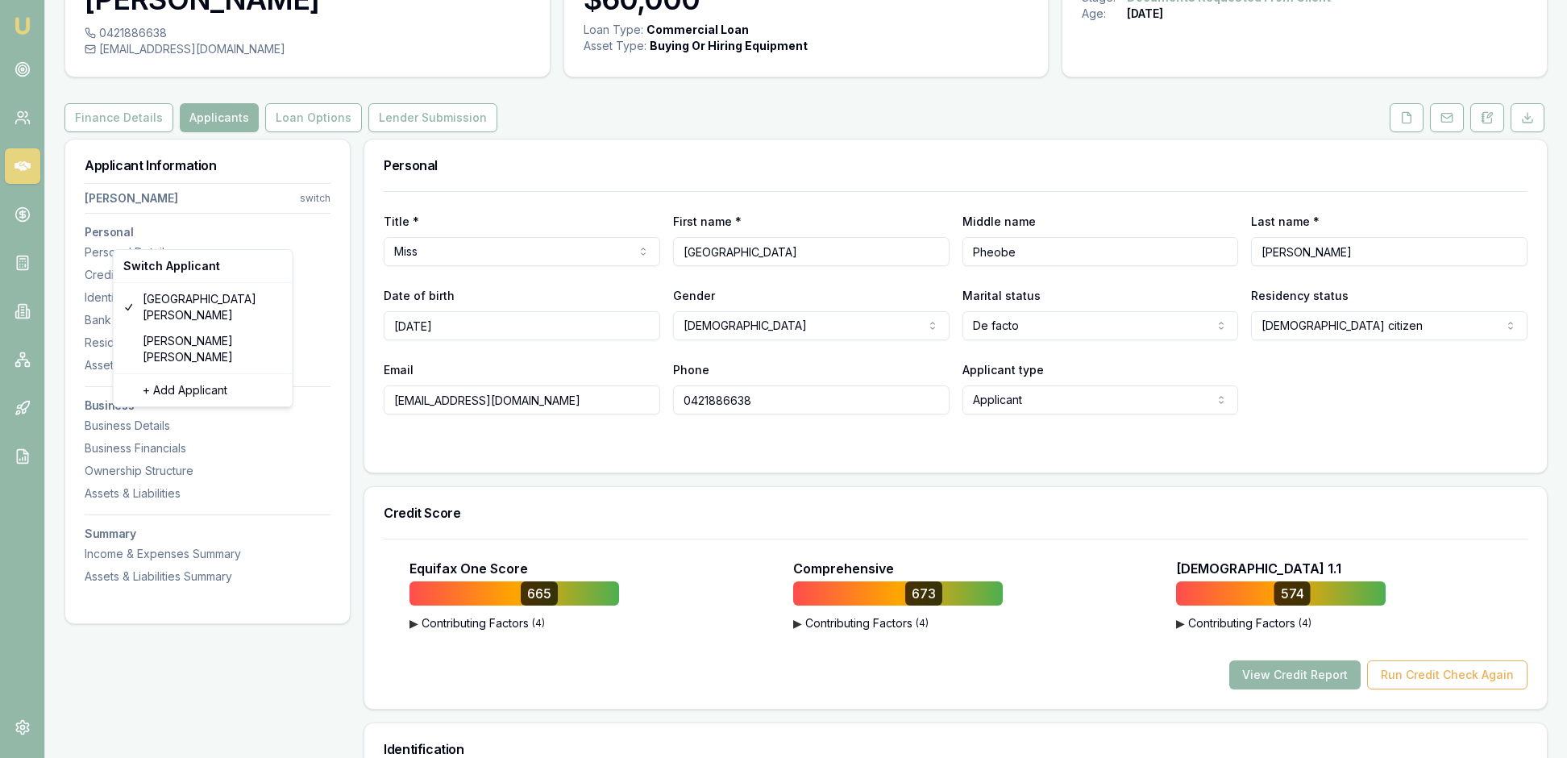
click at [319, 232] on html "Emu Broker Deals View D-FXH226UBA6 [PERSON_NAME] Toggle Menu Customer [PERSON_N…" at bounding box center [783, 269] width 1567 height 758
click at [247, 334] on div "[PERSON_NAME]" at bounding box center [203, 349] width 172 height 42
select select "Mr"
select select "[DEMOGRAPHIC_DATA]"
select select
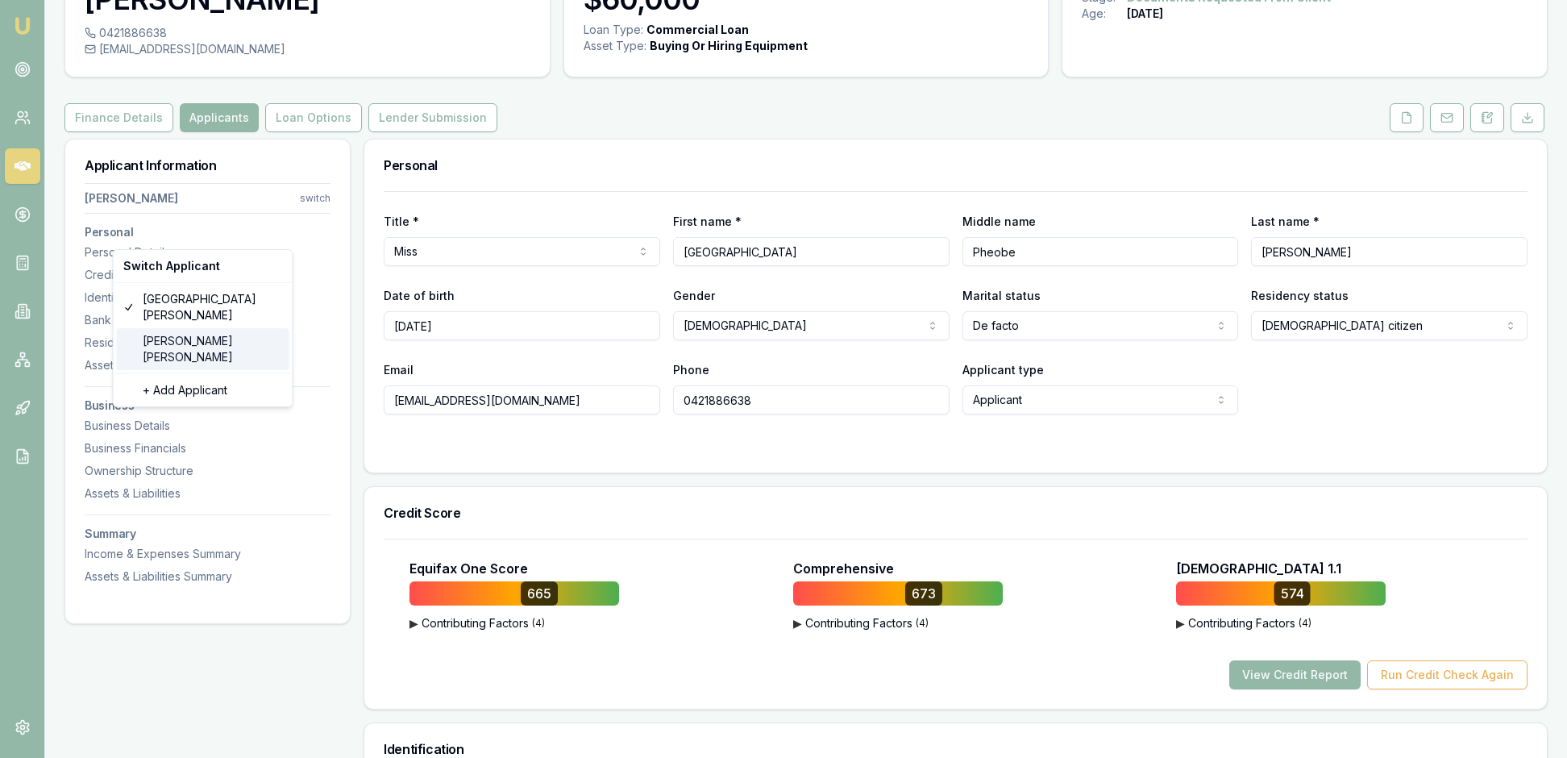
select select
type input "[PERSON_NAME]"
type input "[DATE]"
type input "[EMAIL_ADDRESS][DOMAIN_NAME]"
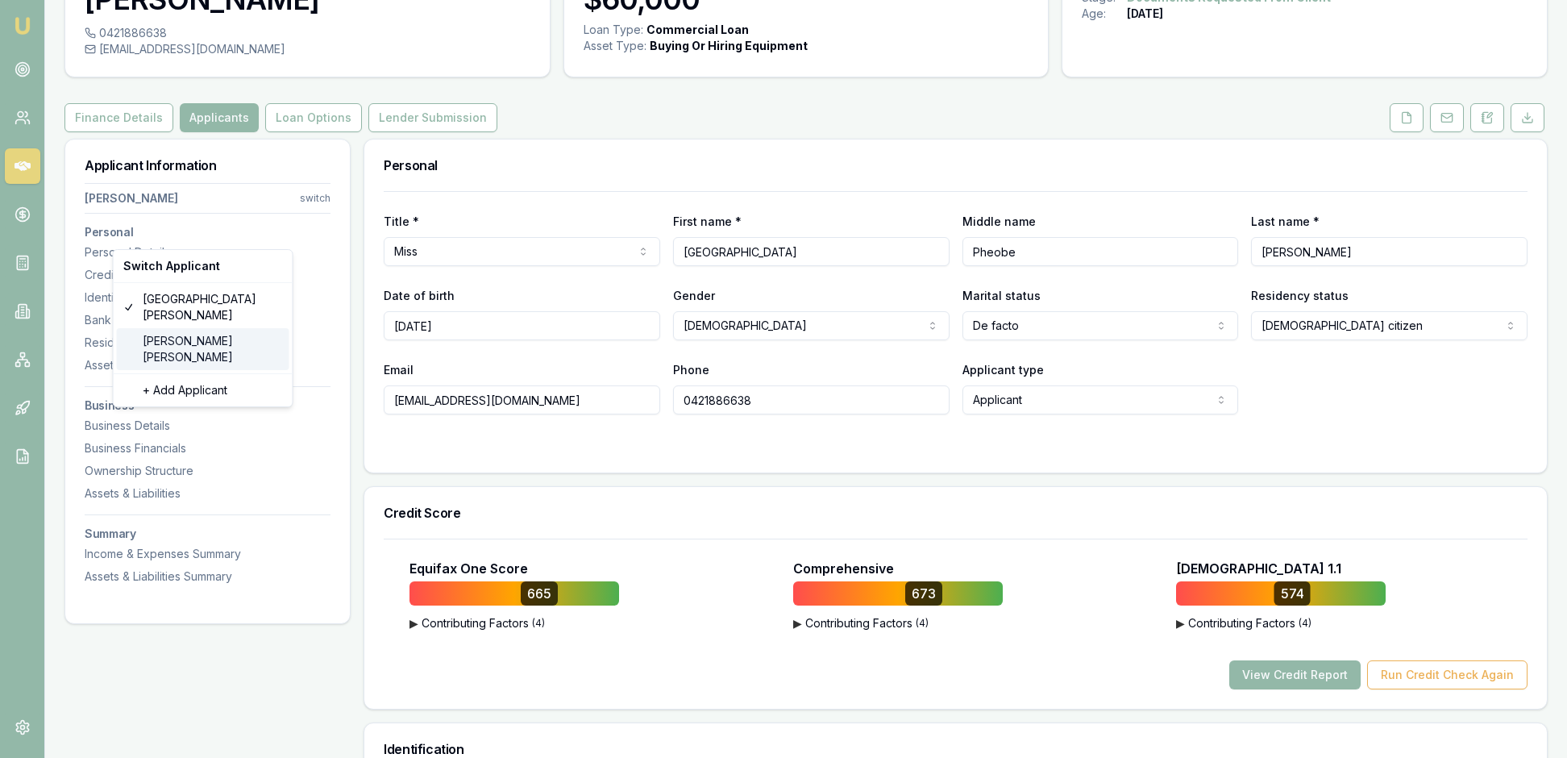
type input "0488069607"
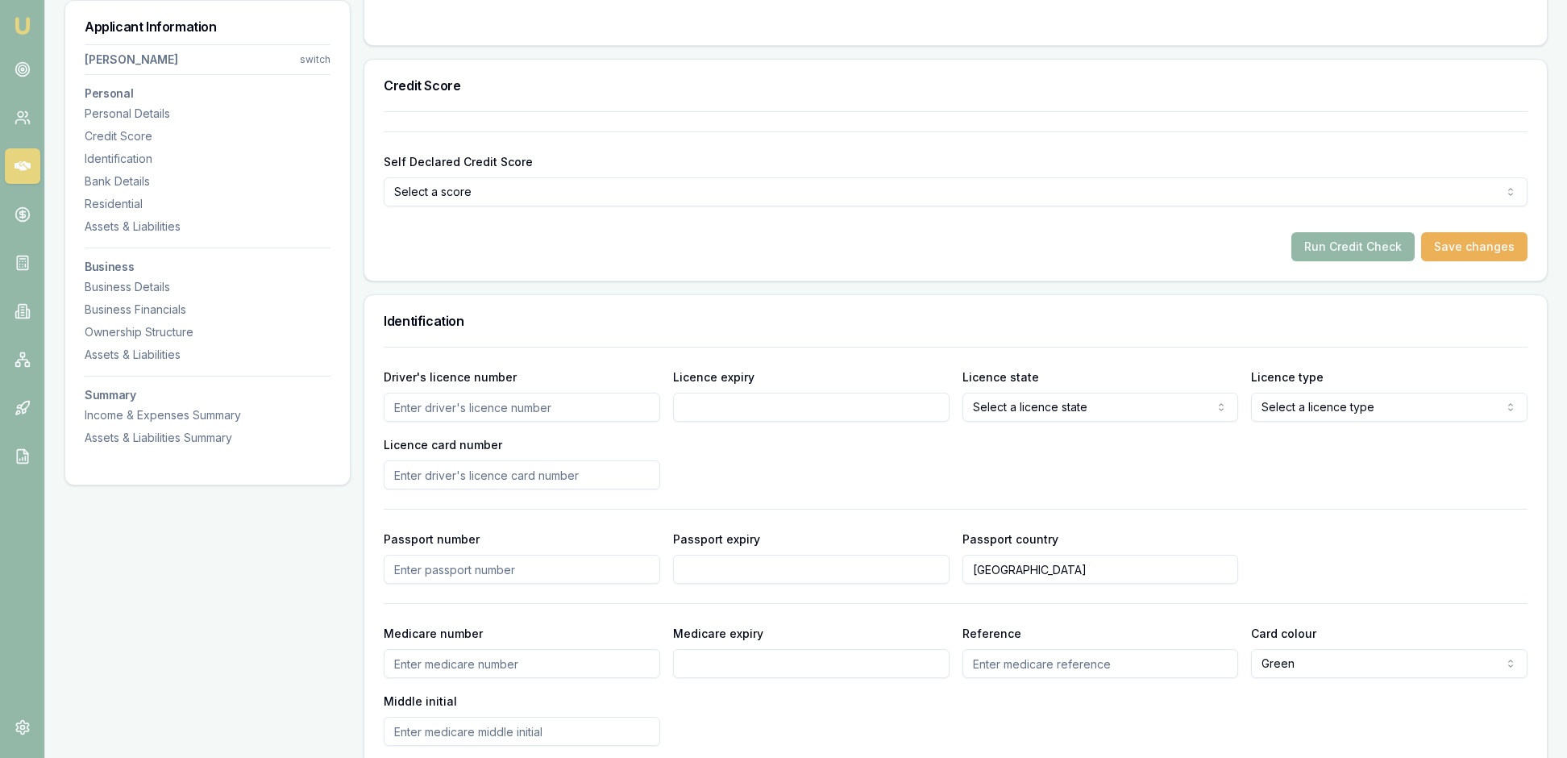
scroll to position [561, 0]
